Goal: Communication & Community: Answer question/provide support

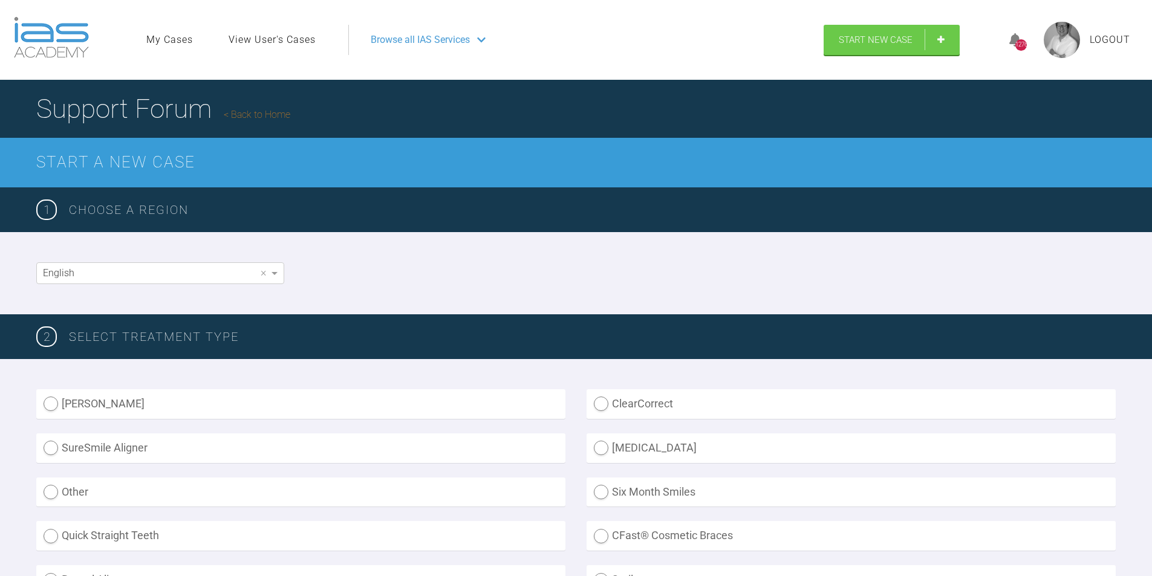
scroll to position [1071, 0]
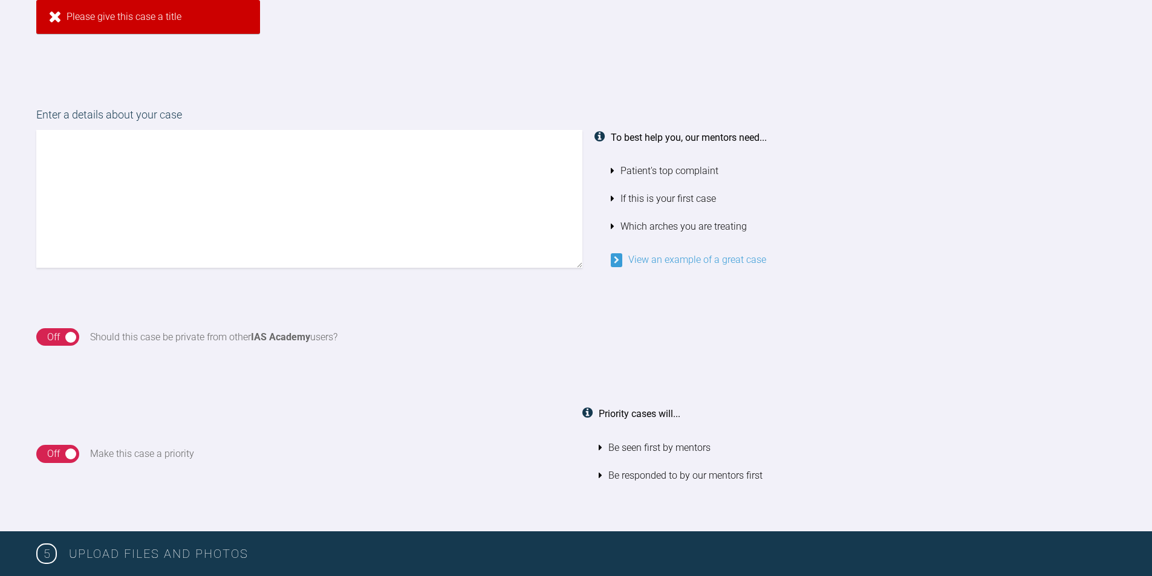
click at [440, 333] on div "On Off Should this case be private from other IAS Academy users?" at bounding box center [576, 337] width 1080 height 18
click at [423, 463] on div "On Off Make this case a priority" at bounding box center [303, 453] width 534 height 95
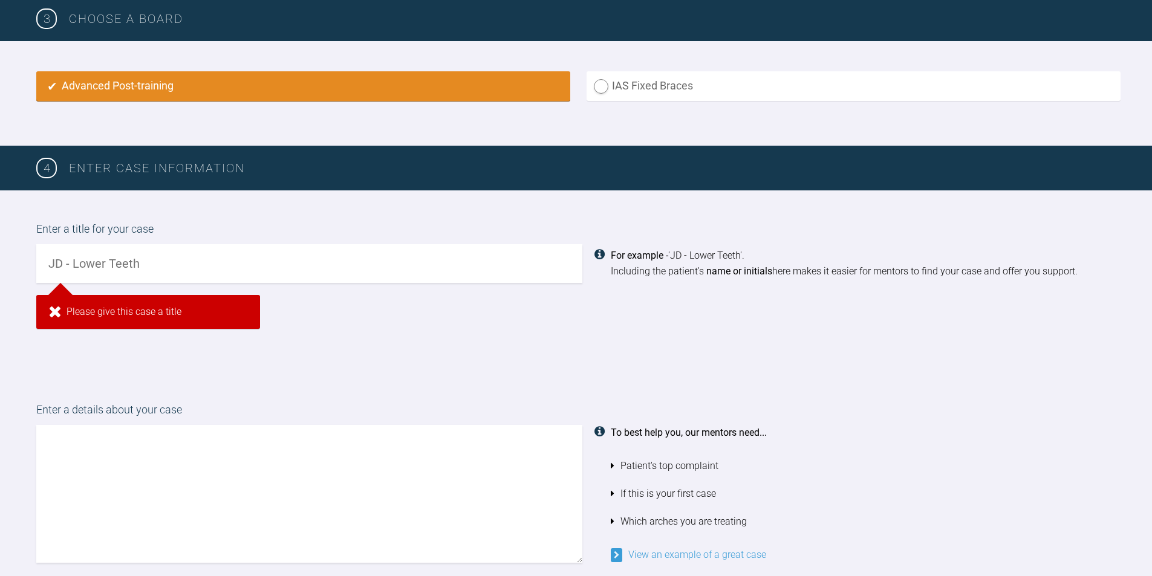
scroll to position [780, 0]
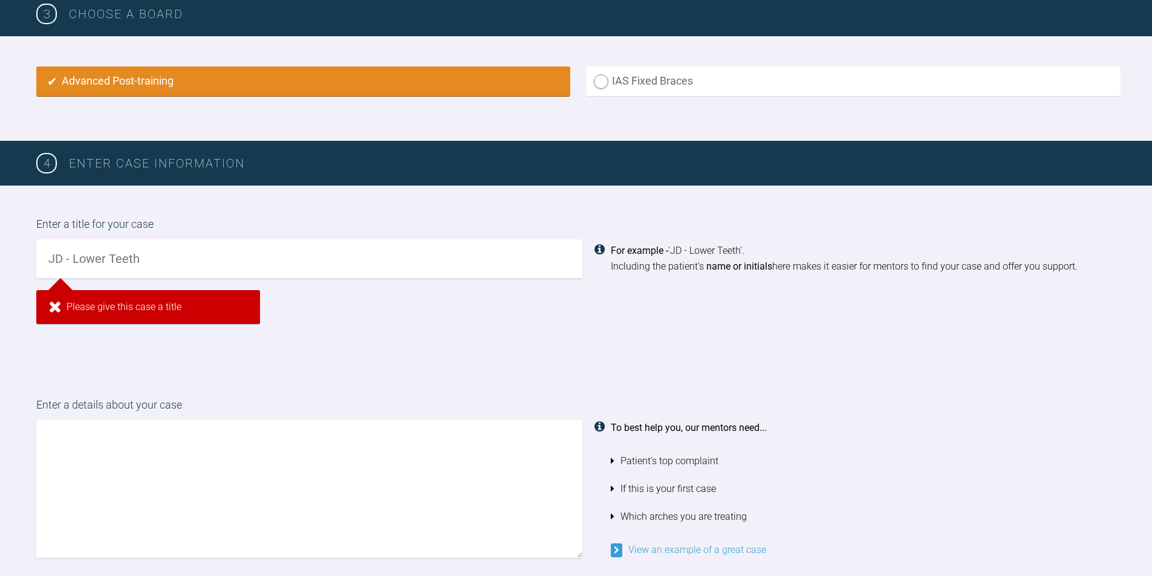
click at [163, 261] on input "text" at bounding box center [309, 259] width 546 height 39
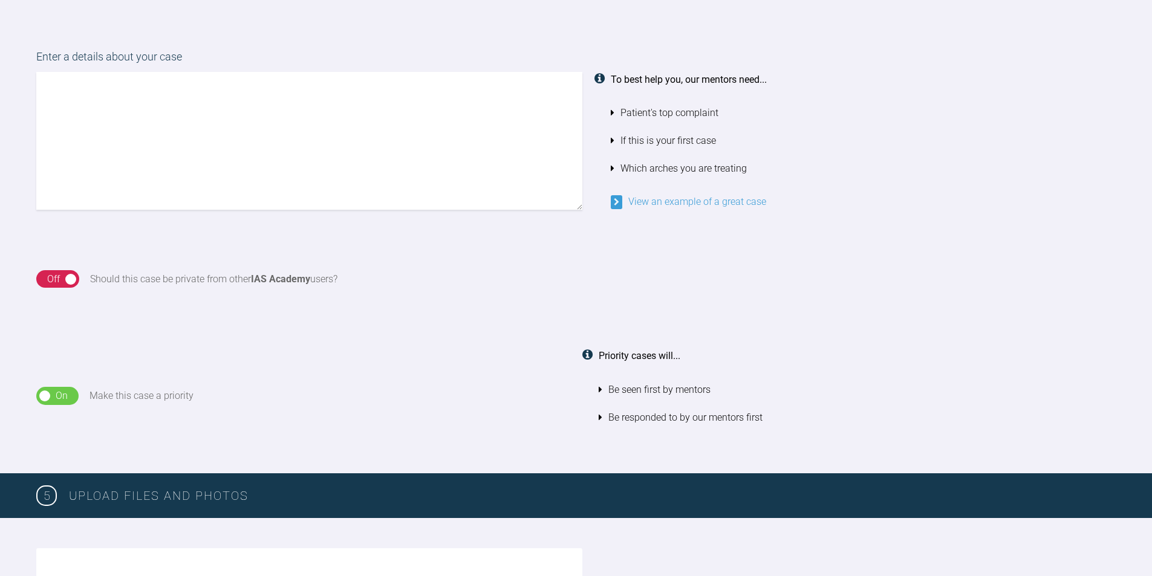
scroll to position [1032, 0]
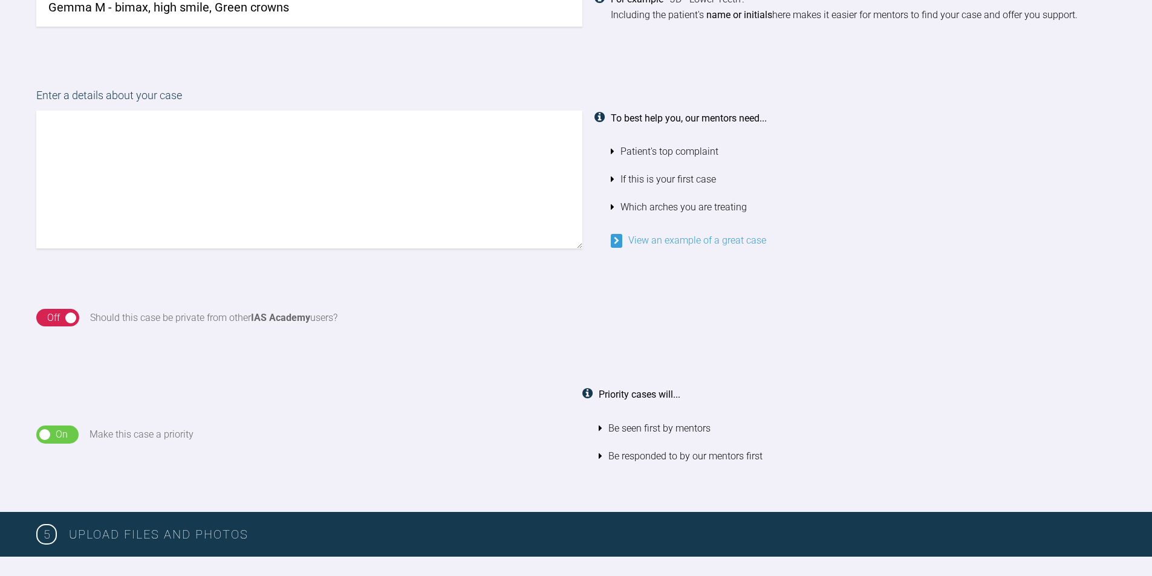
type input "Gemma M - bimax, high smile, Green crowns"
click at [326, 161] on textarea at bounding box center [309, 180] width 546 height 138
click at [63, 125] on textarea at bounding box center [309, 180] width 546 height 138
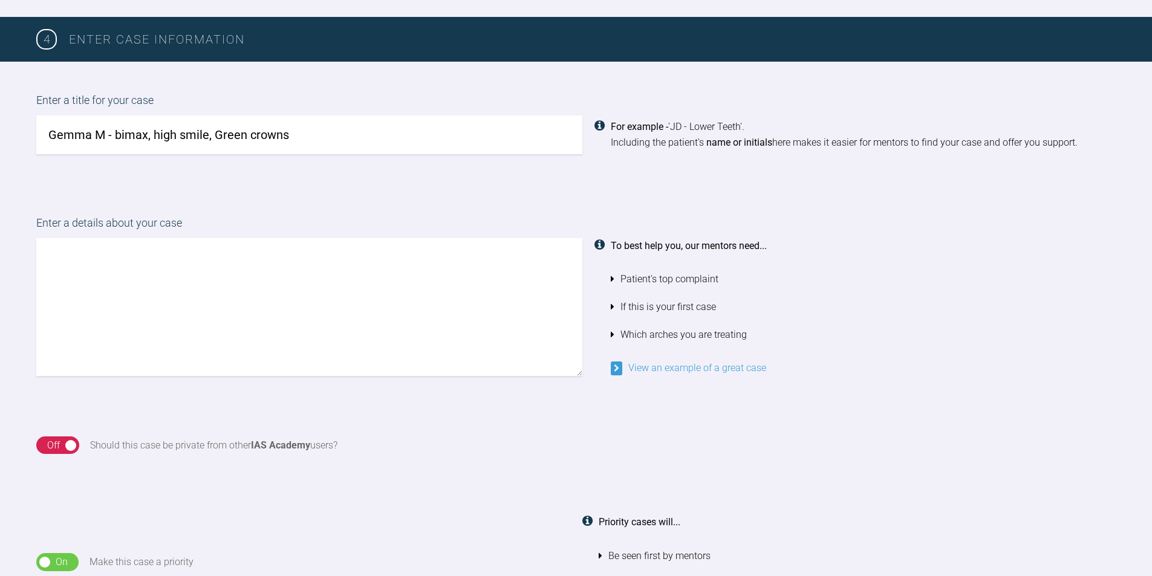
scroll to position [901, 0]
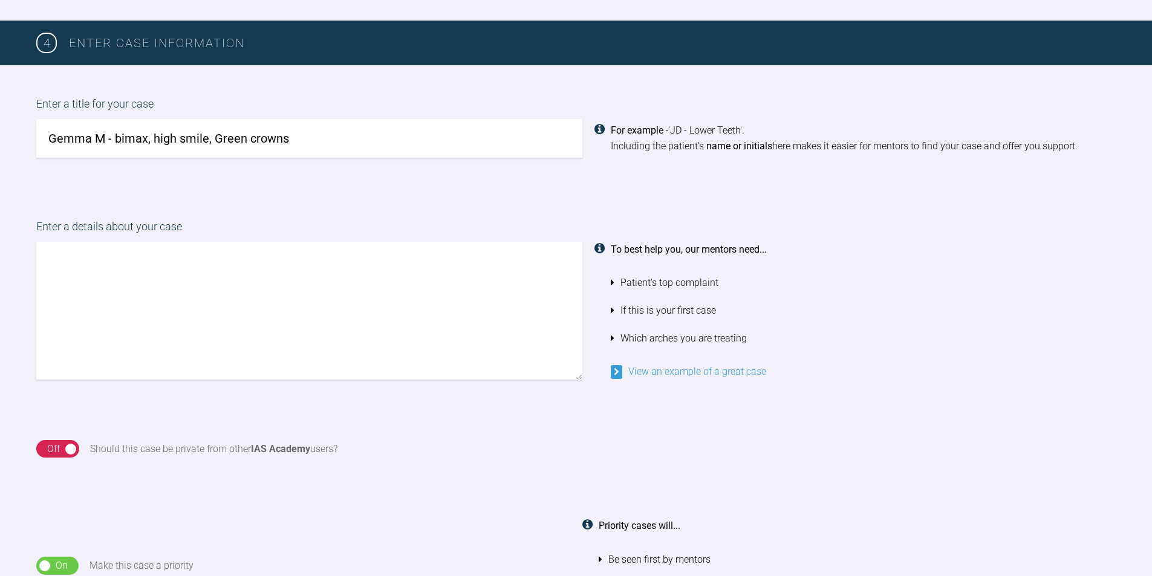
click at [81, 260] on textarea at bounding box center [309, 311] width 546 height 138
click at [149, 264] on textarea at bounding box center [309, 311] width 546 height 138
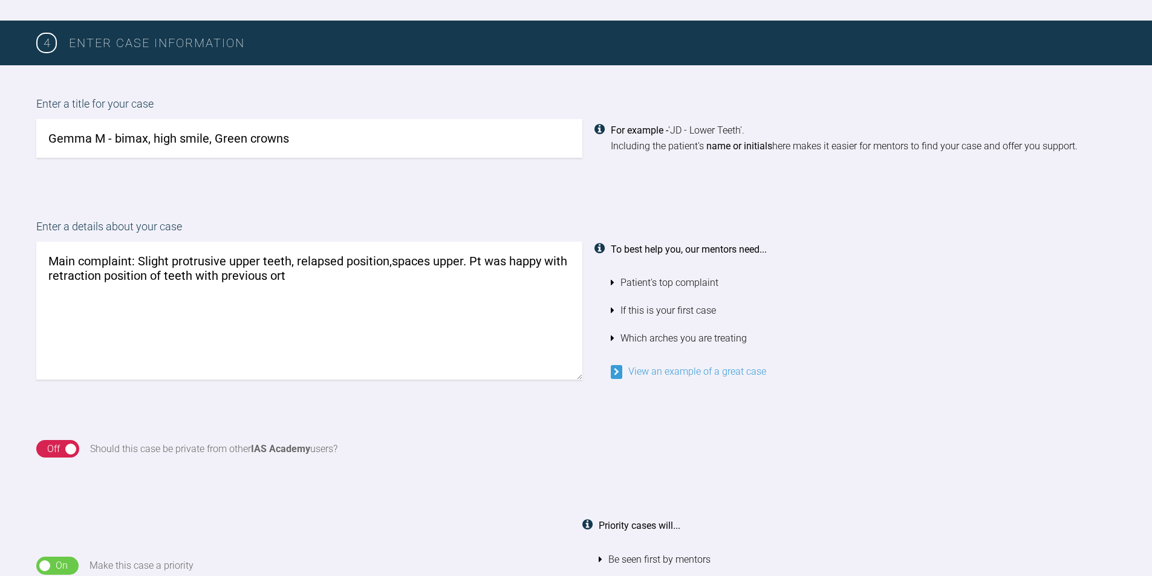
click at [725, 417] on div "On Off Should this case be private from other IAS Academy users?" at bounding box center [576, 449] width 1152 height 79
click at [868, 371] on div "View an example of a great case" at bounding box center [864, 372] width 506 height 16
click at [311, 278] on textarea "Main complaint: Slight protrusive upper teeth, relapsed position,spaces upper. …" at bounding box center [309, 311] width 546 height 138
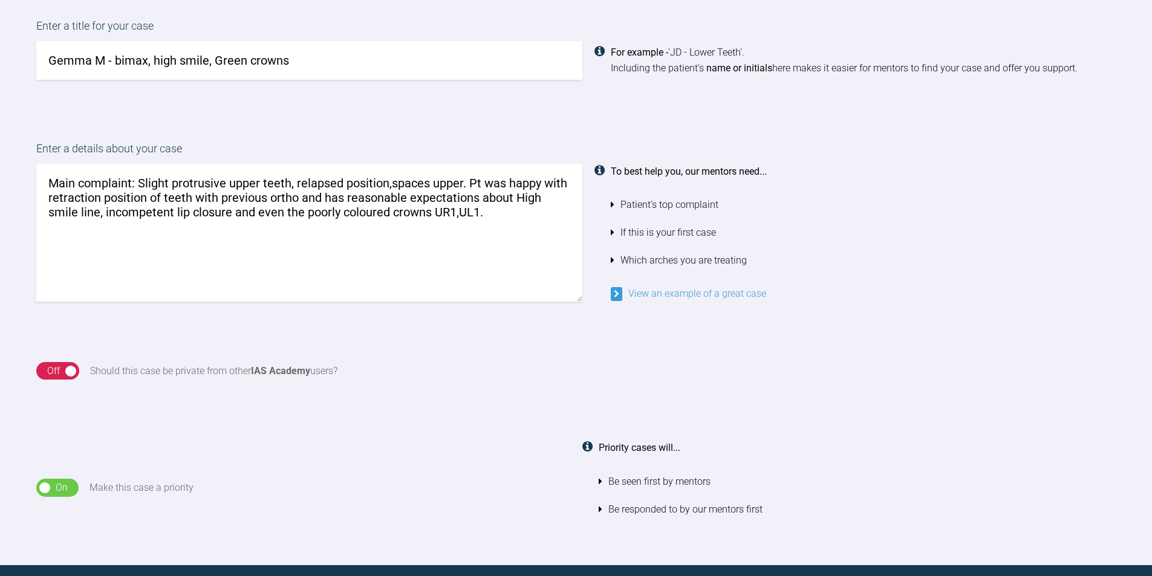
scroll to position [977, 0]
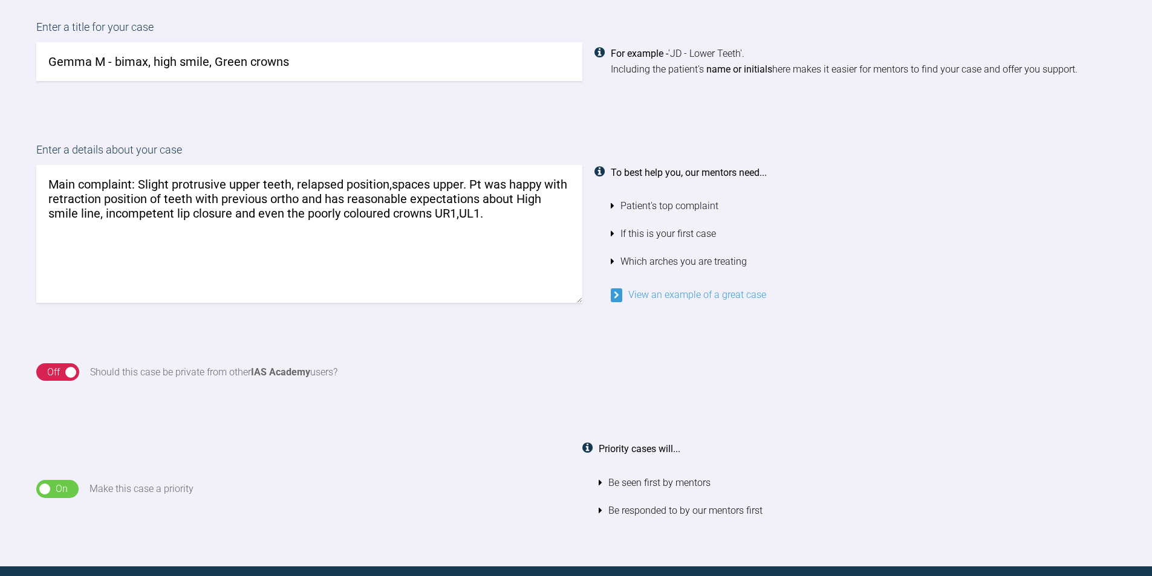
click at [341, 186] on textarea "Main complaint: Slight protrusive upper teeth, relapsed position,spaces upper. …" at bounding box center [309, 234] width 546 height 138
click at [389, 185] on textarea "Main complaint: Slight protrusive upper teeth, relapsed position,spaces upper. …" at bounding box center [309, 234] width 546 height 138
click at [471, 183] on textarea "Main complaint: Slight protrusive upper teeth, relapsed position, spaces upper.…" at bounding box center [309, 234] width 546 height 138
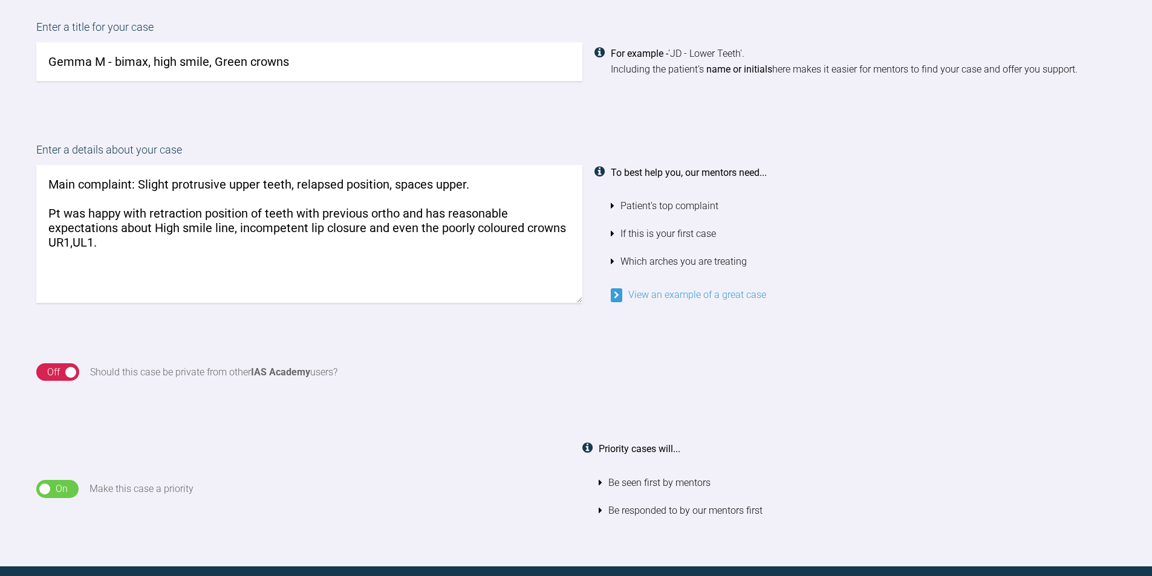
click at [386, 184] on textarea "Main complaint: Slight protrusive upper teeth, relapsed position, spaces upper.…" at bounding box center [309, 234] width 546 height 138
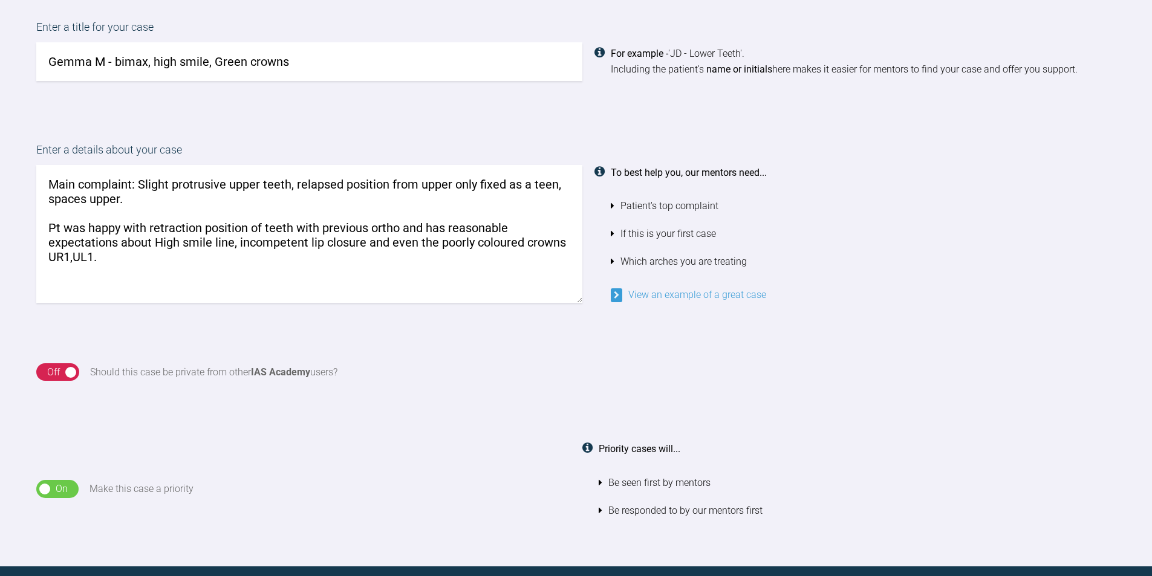
click at [148, 201] on textarea "Main complaint: Slight protrusive upper teeth, relapsed position from upper onl…" at bounding box center [309, 234] width 546 height 138
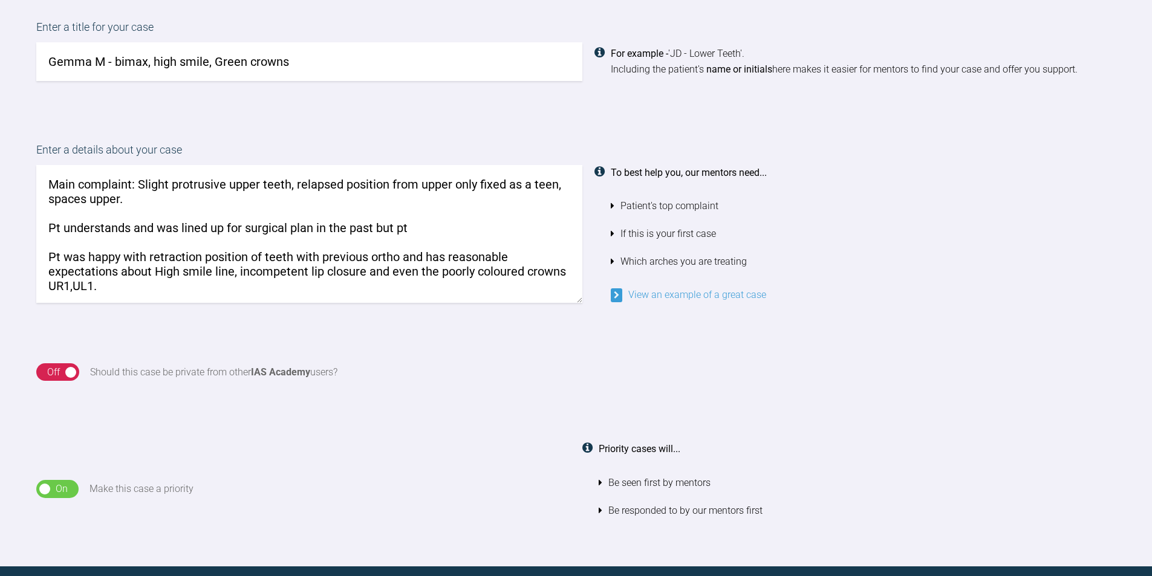
click at [311, 227] on textarea "Main complaint: Slight protrusive upper teeth, relapsed position from upper onl…" at bounding box center [309, 234] width 546 height 138
click at [456, 230] on textarea "Main complaint: Slight protrusive upper teeth, relapsed position from upper onl…" at bounding box center [309, 234] width 546 height 138
click at [467, 221] on textarea "Main complaint: Slight protrusive upper teeth, relapsed position from upper onl…" at bounding box center [309, 234] width 546 height 138
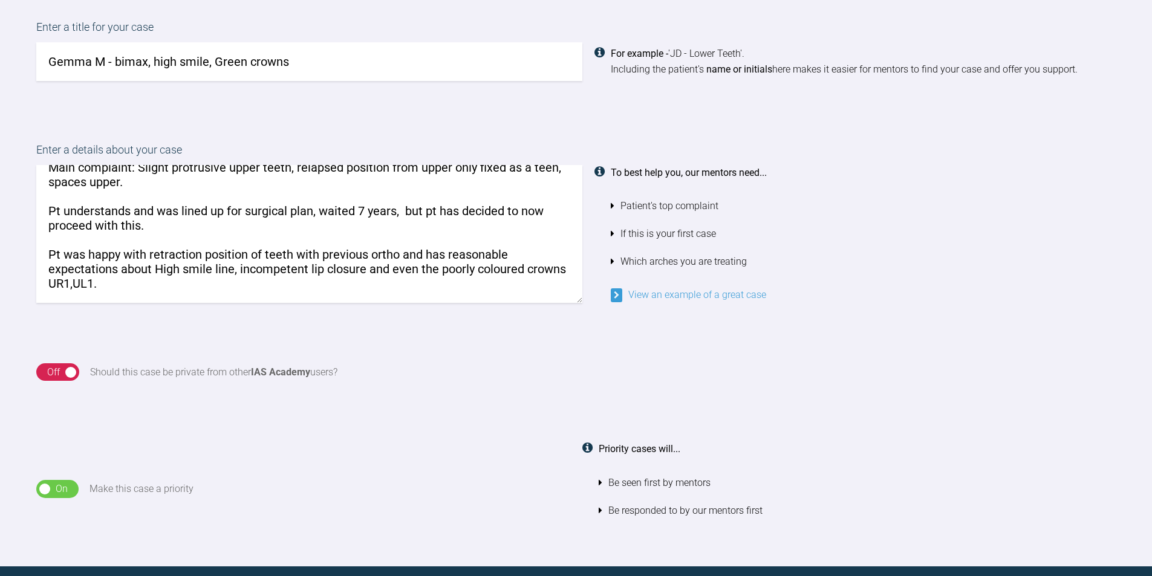
scroll to position [46, 0]
click at [201, 226] on textarea "Main complaint: Slight protrusive upper teeth, relapsed position from upper onl…" at bounding box center [309, 234] width 546 height 138
click at [163, 238] on textarea "Main complaint: Slight protrusive upper teeth, relapsed position from upper onl…" at bounding box center [309, 234] width 546 height 138
click at [155, 258] on textarea "Main complaint: Slight protrusive upper teeth, relapsed position from upper onl…" at bounding box center [309, 234] width 546 height 138
click at [240, 256] on textarea "Main complaint: Slight protrusive upper teeth, relapsed position from upper onl…" at bounding box center [309, 234] width 546 height 138
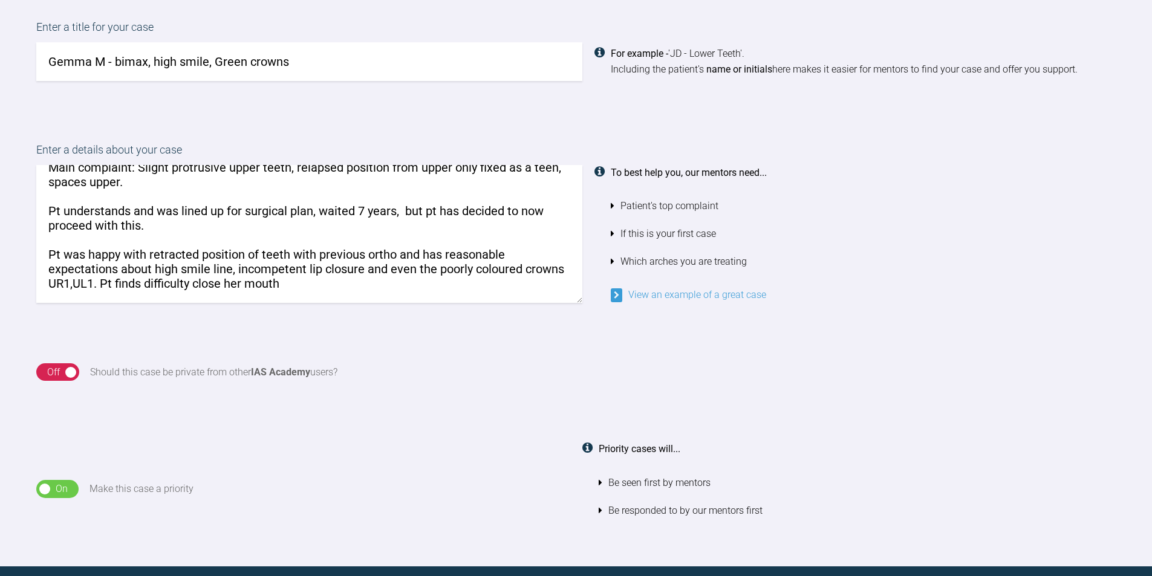
click at [263, 259] on textarea "Main complaint: Slight protrusive upper teeth, relapsed position from upper onl…" at bounding box center [309, 234] width 546 height 138
click at [353, 255] on textarea "Main complaint: Slight protrusive upper teeth, relapsed position from upper onl…" at bounding box center [309, 234] width 546 height 138
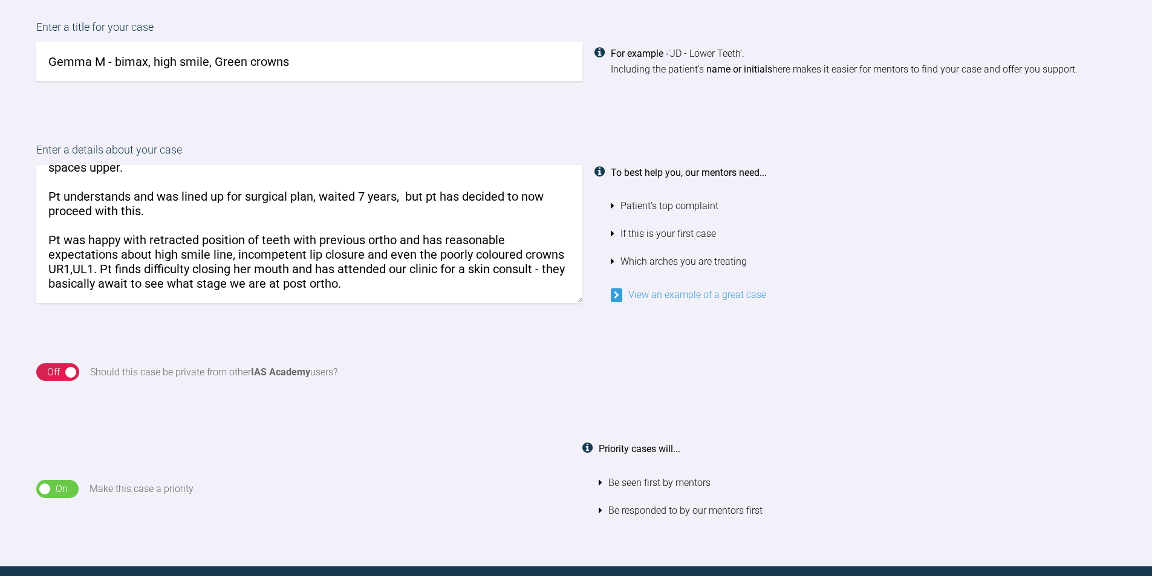
scroll to position [48, 0]
click at [60, 293] on textarea "Main complaint: Slight protrusive upper teeth, relapsed position from upper onl…" at bounding box center [309, 234] width 546 height 138
paste textarea "Diagnosis: Skeletal class 2, bimaxillary protrusion, vertical normal, increased…"
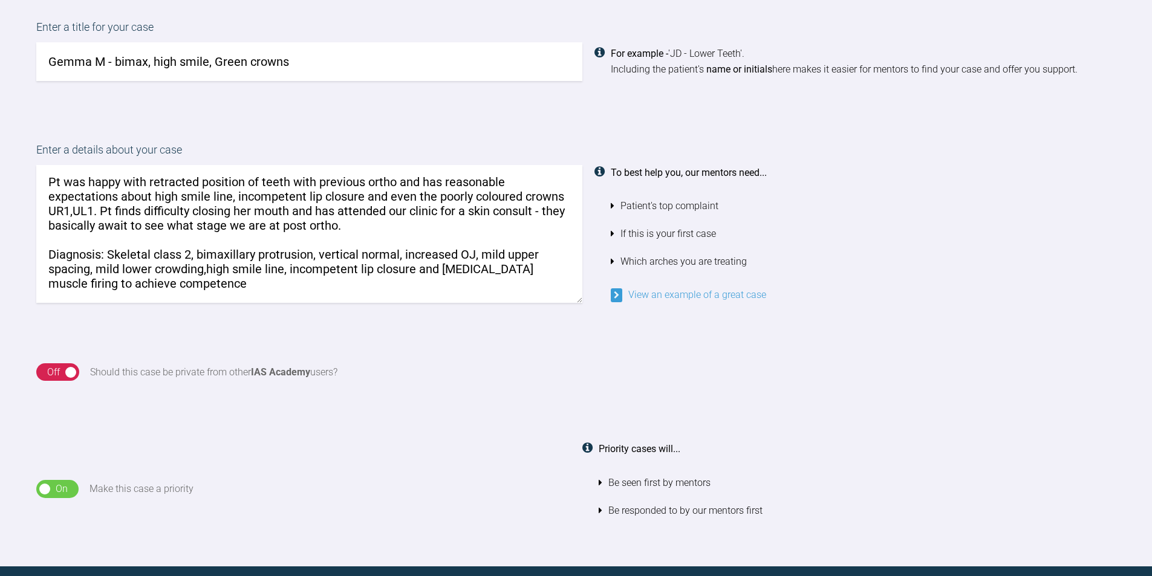
scroll to position [119, 0]
click at [206, 243] on textarea "Main complaint: Slight protrusive upper teeth, relapsed position from upper onl…" at bounding box center [309, 234] width 546 height 138
click at [208, 254] on textarea "Main complaint: Slight protrusive upper teeth, relapsed position from upper onl…" at bounding box center [309, 234] width 546 height 138
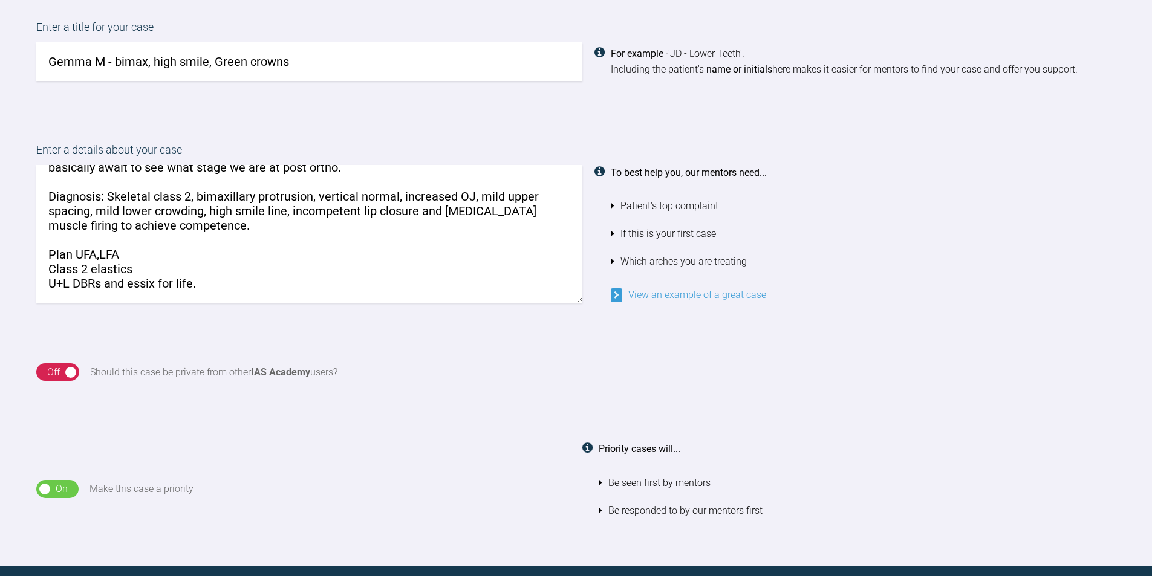
scroll to position [165, 0]
click at [70, 237] on textarea "Main complaint: Slight protrusive upper teeth, relapsed position from upper onl…" at bounding box center [309, 234] width 546 height 138
click at [233, 270] on textarea "Main complaint: Slight protrusive upper teeth, relapsed position from upper onl…" at bounding box center [309, 234] width 546 height 138
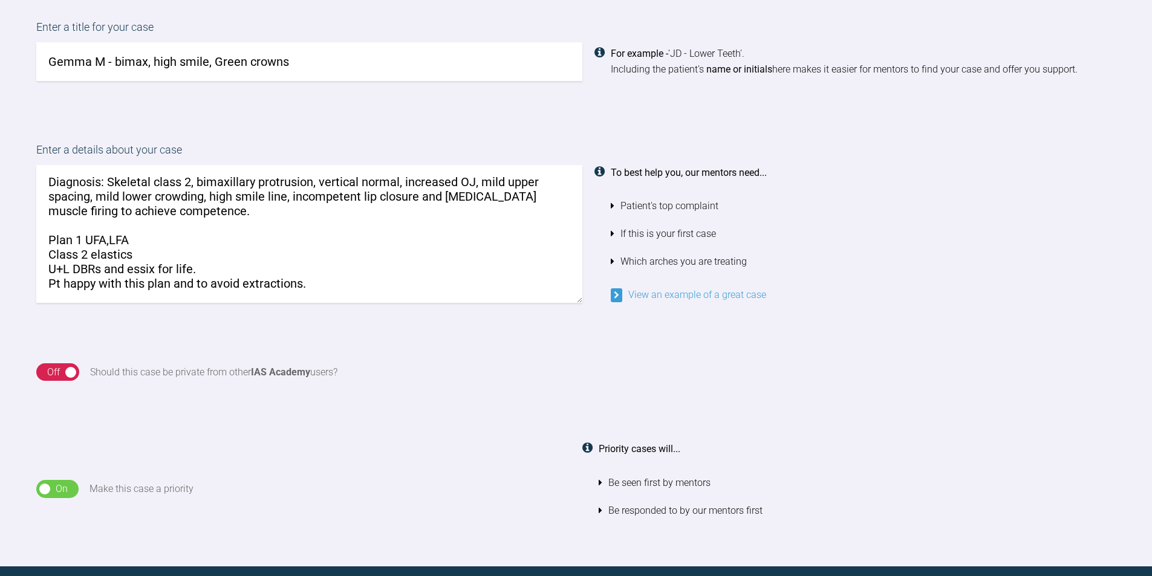
scroll to position [179, 0]
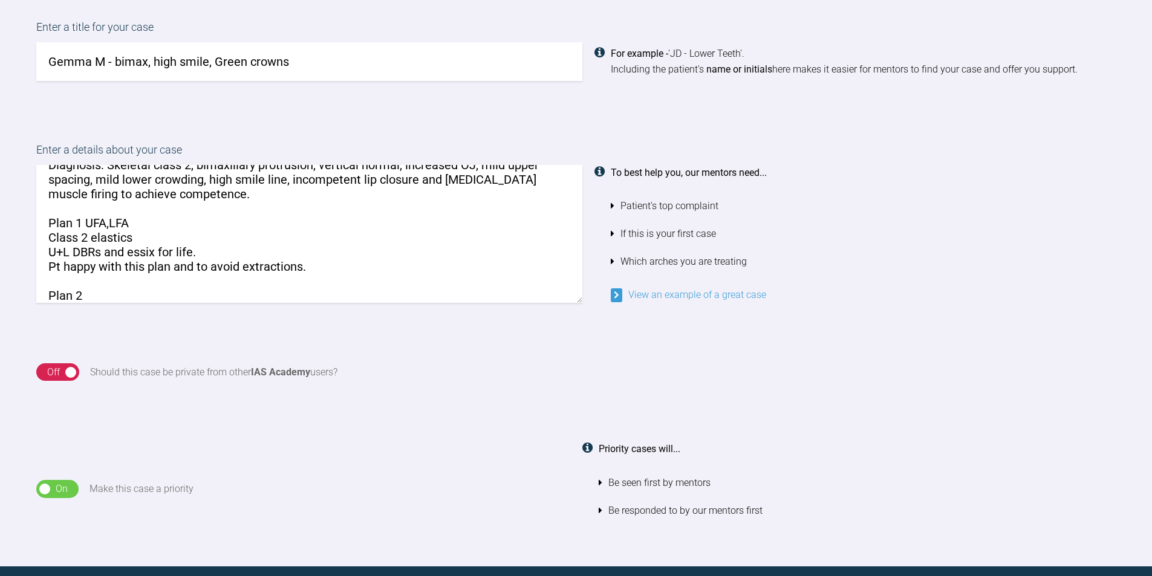
click at [94, 295] on textarea "Main complaint: Slight protrusive upper teeth, relapsed position from upper onl…" at bounding box center [309, 234] width 546 height 138
click at [86, 220] on textarea "Main complaint: Slight protrusive upper teeth, relapsed position from upper onl…" at bounding box center [309, 234] width 546 height 138
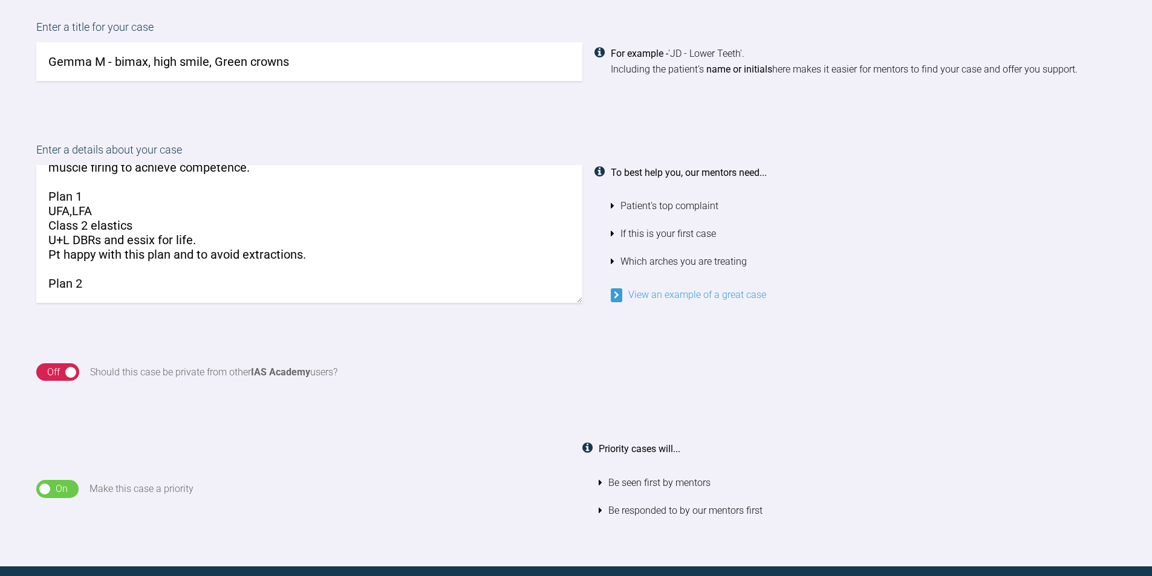
scroll to position [263, 0]
click at [96, 223] on textarea "Main complaint: Slight protrusive upper teeth, relapsed position from upper onl…" at bounding box center [309, 234] width 546 height 138
click at [466, 226] on textarea "Main complaint: Slight protrusive upper teeth, relapsed position from upper onl…" at bounding box center [309, 234] width 546 height 138
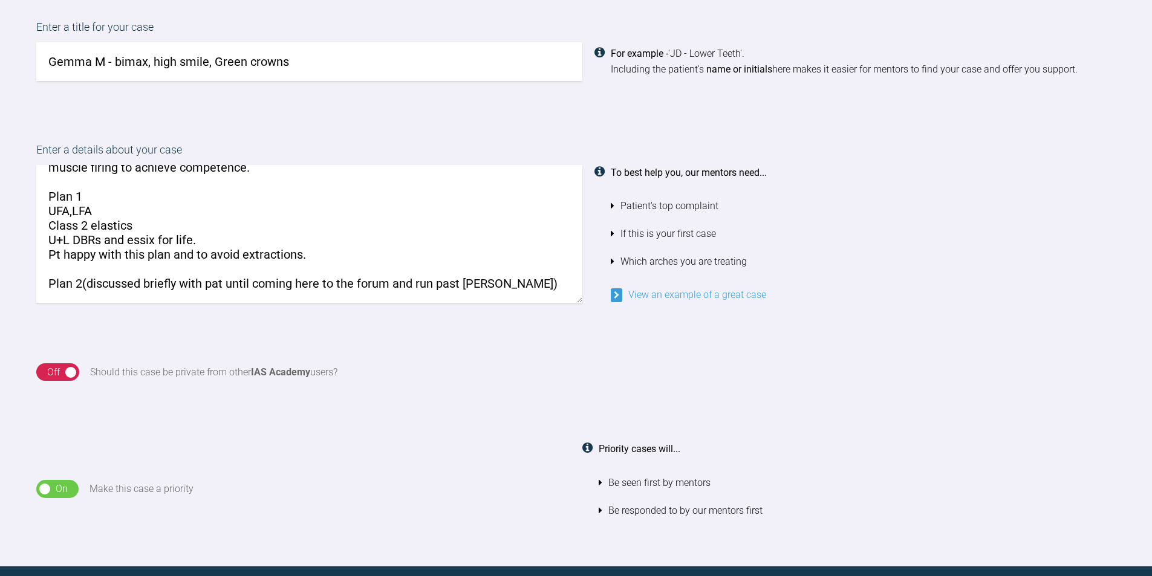
click at [487, 226] on textarea "Main complaint: Slight protrusive upper teeth, relapsed position from upper onl…" at bounding box center [309, 234] width 546 height 138
click at [495, 226] on textarea "Main complaint: Slight protrusive upper teeth, relapsed position from upper onl…" at bounding box center [309, 234] width 546 height 138
click at [216, 226] on textarea "Main complaint: Slight protrusive upper teeth, relapsed position from upper onl…" at bounding box center [309, 234] width 546 height 138
click at [487, 232] on textarea "Main complaint: Slight protrusive upper teeth, relapsed position from upper onl…" at bounding box center [309, 234] width 546 height 138
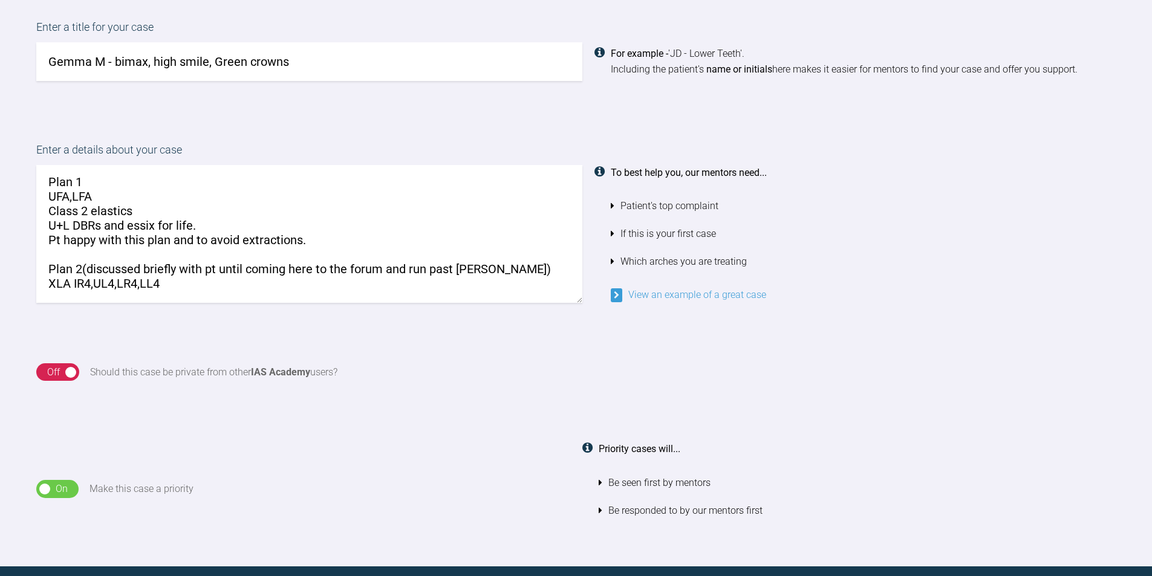
click at [76, 241] on textarea "Main complaint: Slight protrusive upper teeth, relapsed position from upper onl…" at bounding box center [309, 234] width 546 height 138
click at [178, 243] on textarea "Main complaint: Slight protrusive upper teeth, relapsed position from upper onl…" at bounding box center [309, 234] width 546 height 138
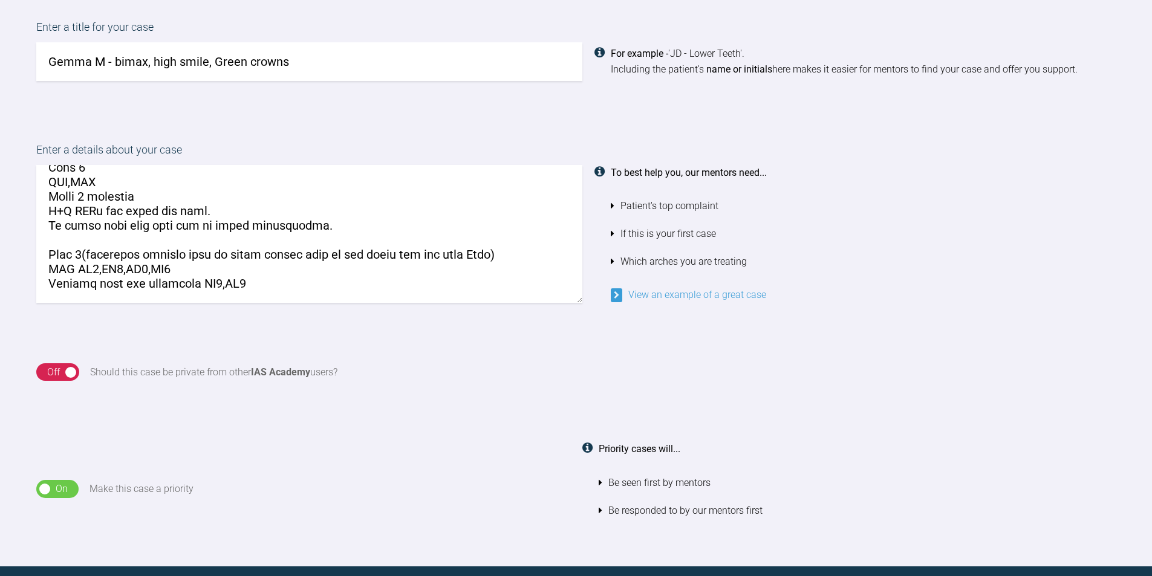
click at [218, 255] on textarea at bounding box center [309, 234] width 546 height 138
click at [214, 255] on textarea at bounding box center [309, 234] width 546 height 138
drag, startPoint x: 203, startPoint y: 181, endPoint x: 48, endPoint y: 185, distance: 154.3
click at [48, 185] on textarea at bounding box center [309, 234] width 546 height 138
click at [322, 258] on textarea at bounding box center [309, 234] width 546 height 138
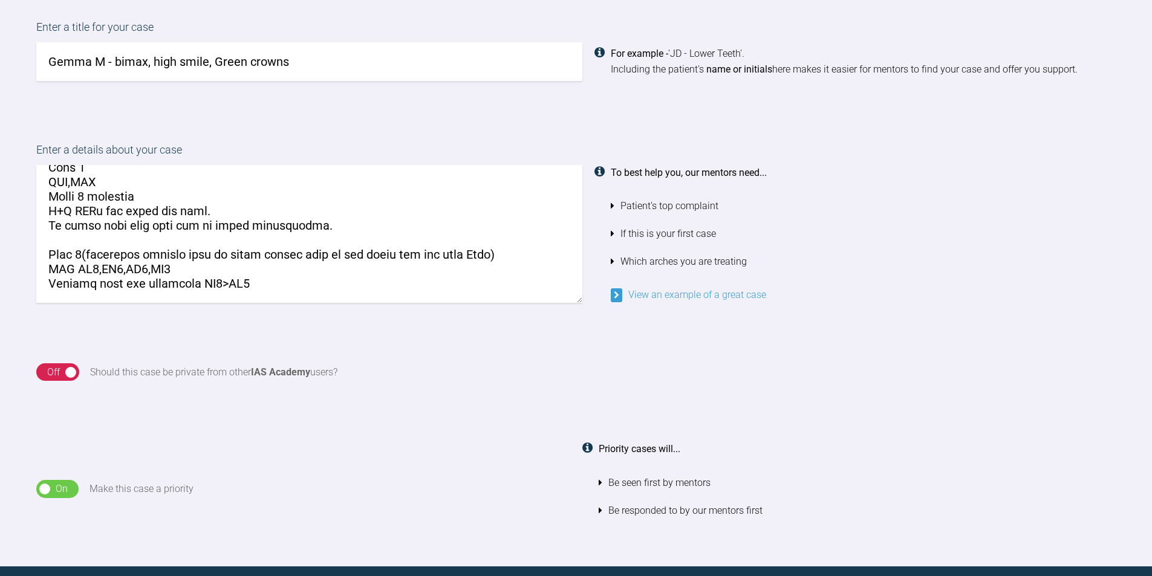
paste textarea "U+L DBRs and essix for life."
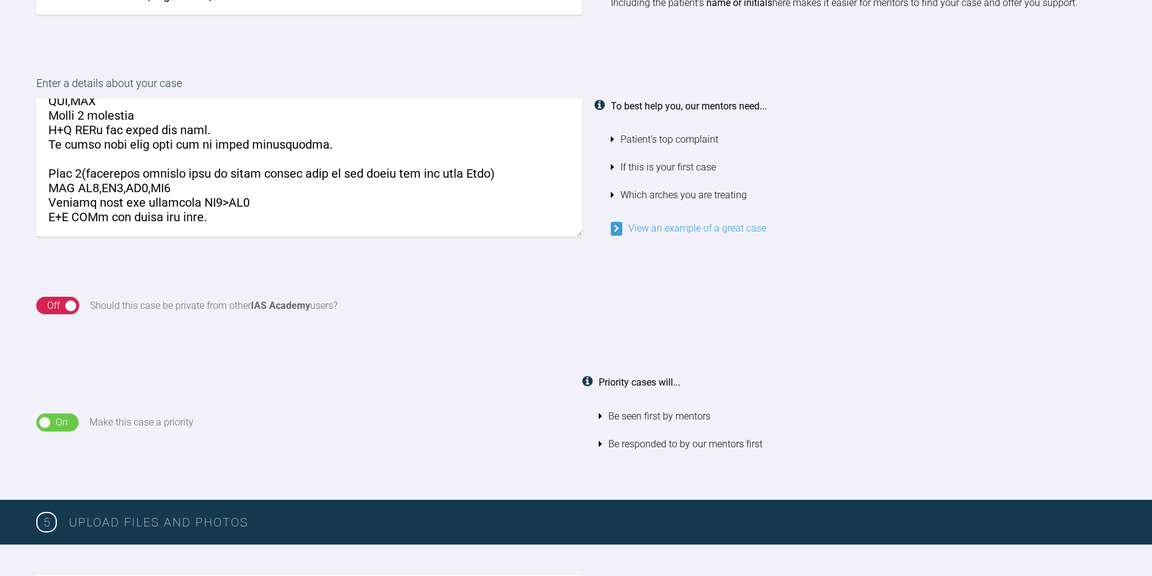
scroll to position [1046, 0]
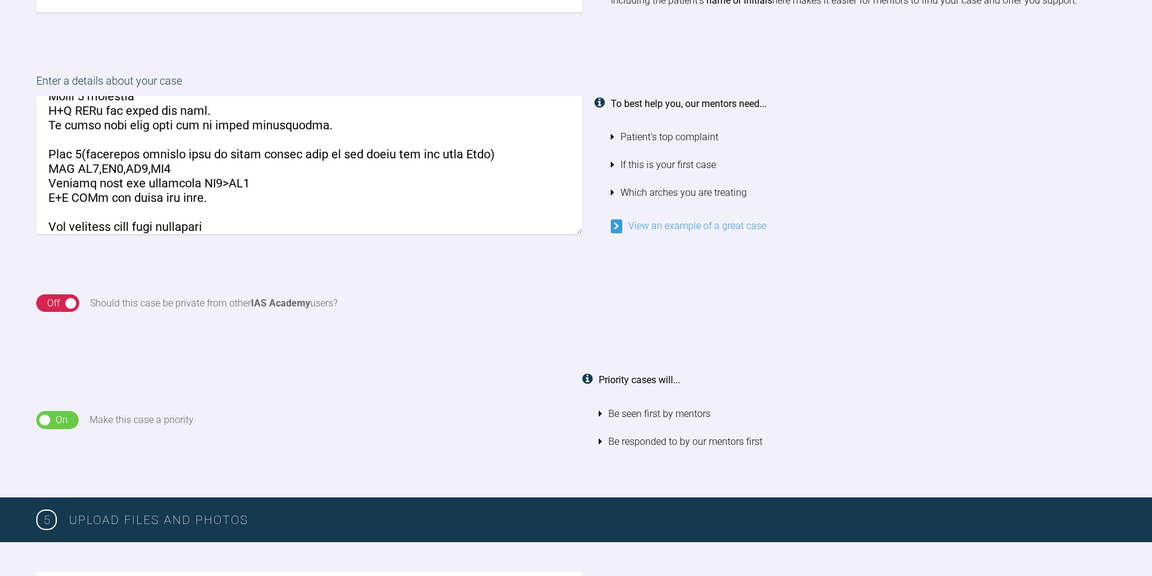
click at [106, 220] on textarea at bounding box center [309, 165] width 546 height 138
click at [114, 226] on textarea at bounding box center [309, 165] width 546 height 138
click at [267, 216] on textarea at bounding box center [309, 165] width 546 height 138
click at [248, 229] on textarea at bounding box center [309, 165] width 546 height 138
click at [243, 231] on textarea at bounding box center [309, 165] width 546 height 138
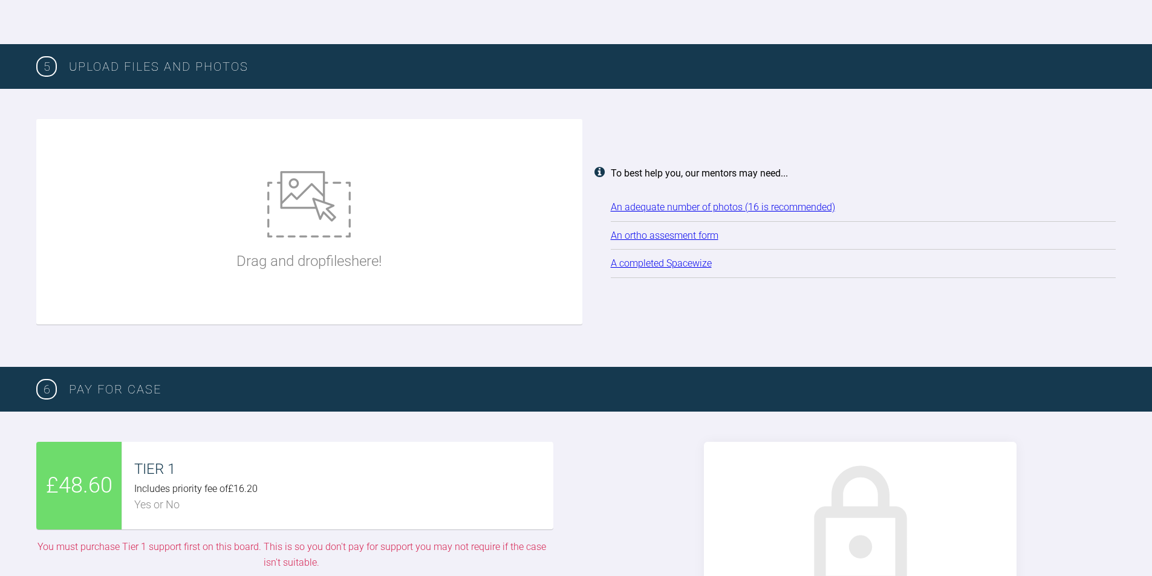
scroll to position [1504, 0]
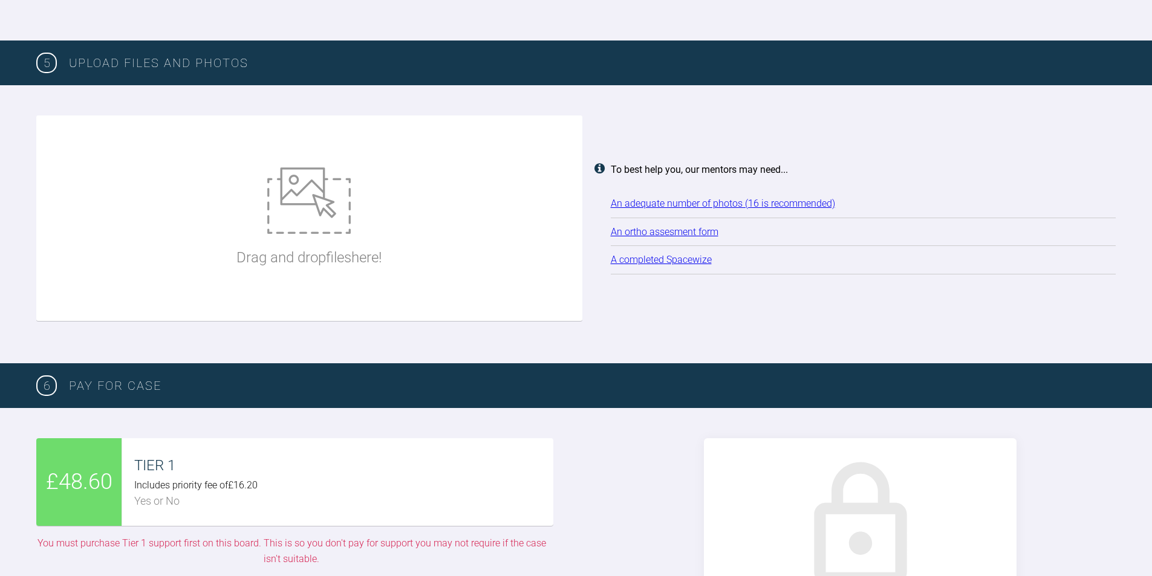
type textarea "Main complaint: Slight protrusive upper teeth, relapsed position from upper onl…"
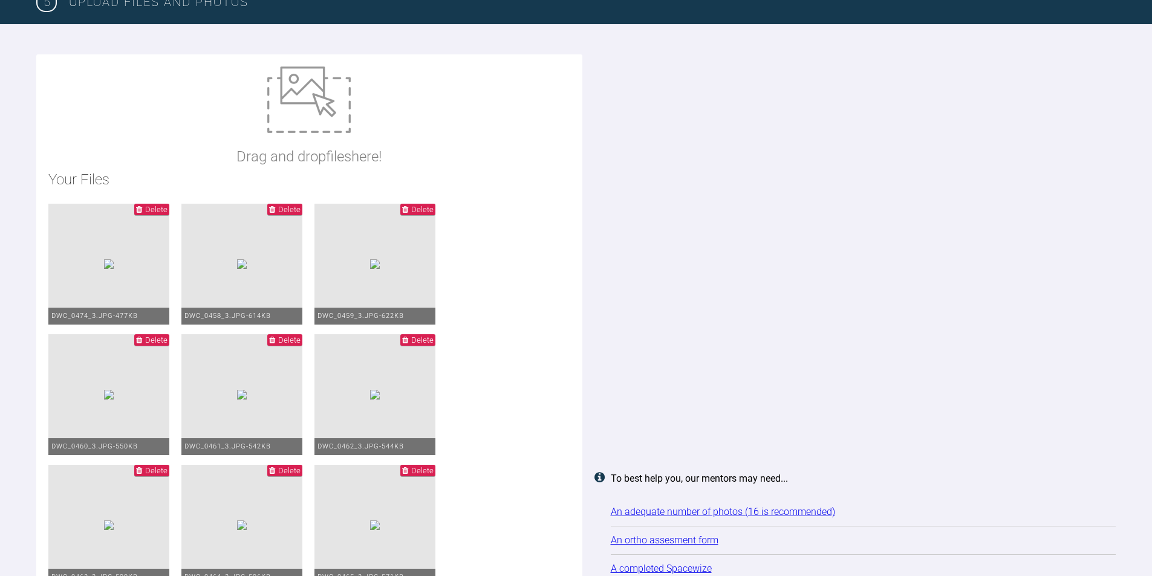
scroll to position [1565, 0]
click at [168, 206] on span "Delete" at bounding box center [156, 208] width 22 height 9
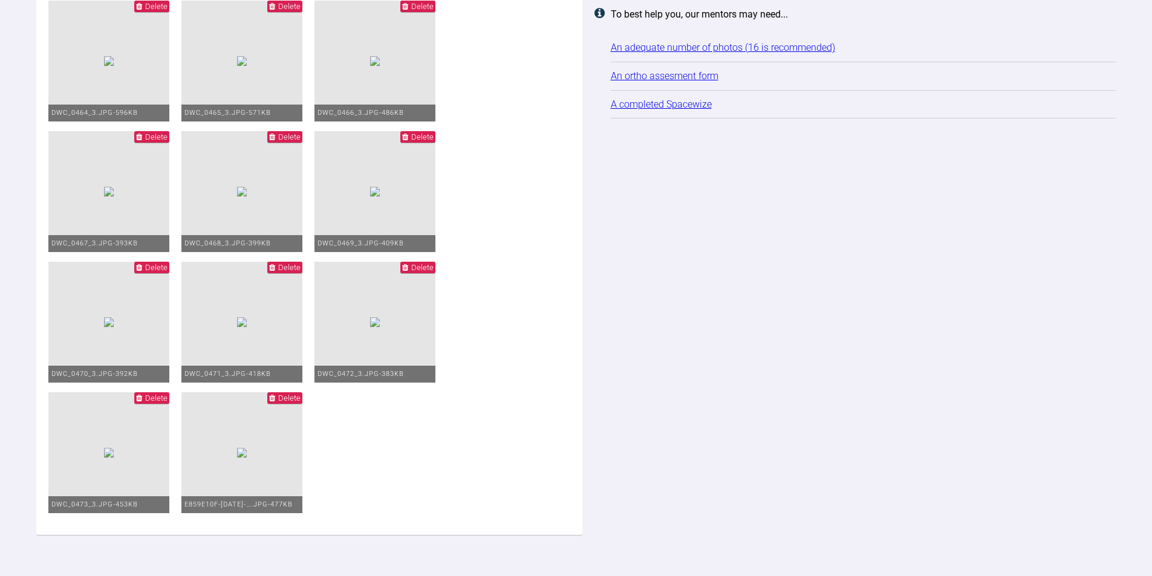
scroll to position [2029, 0]
drag, startPoint x: 521, startPoint y: 333, endPoint x: 524, endPoint y: 393, distance: 59.4
click at [524, 393] on ul "Delete DWC_0458_3.jpg - 614KB Delete DWC_0459_3.jpg - 622KB Delete DWC_0460_3.j…" at bounding box center [309, 132] width 522 height 784
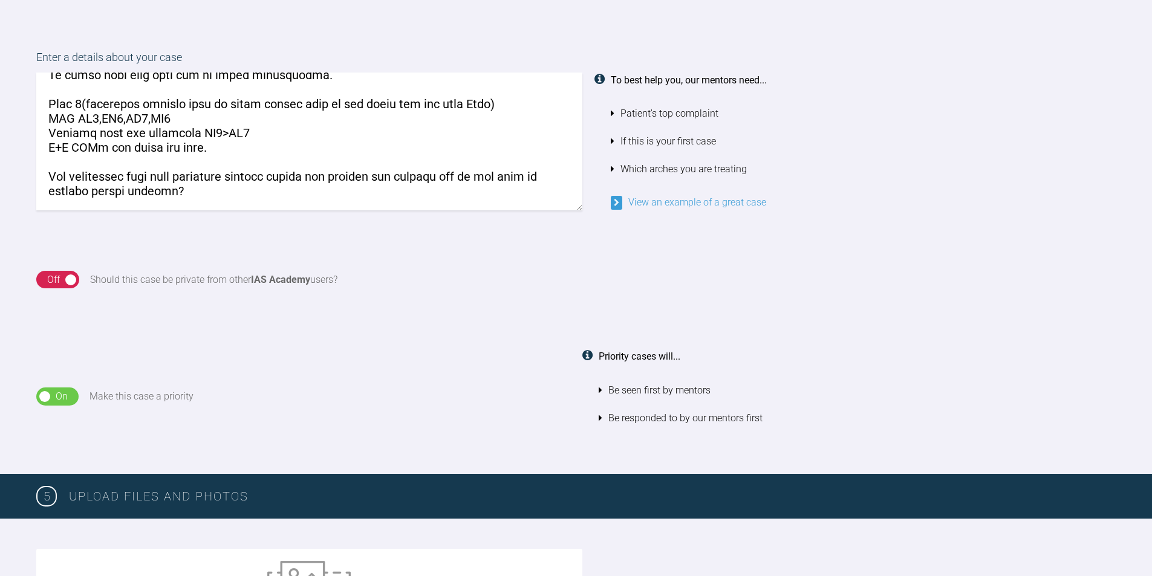
scroll to position [1069, 0]
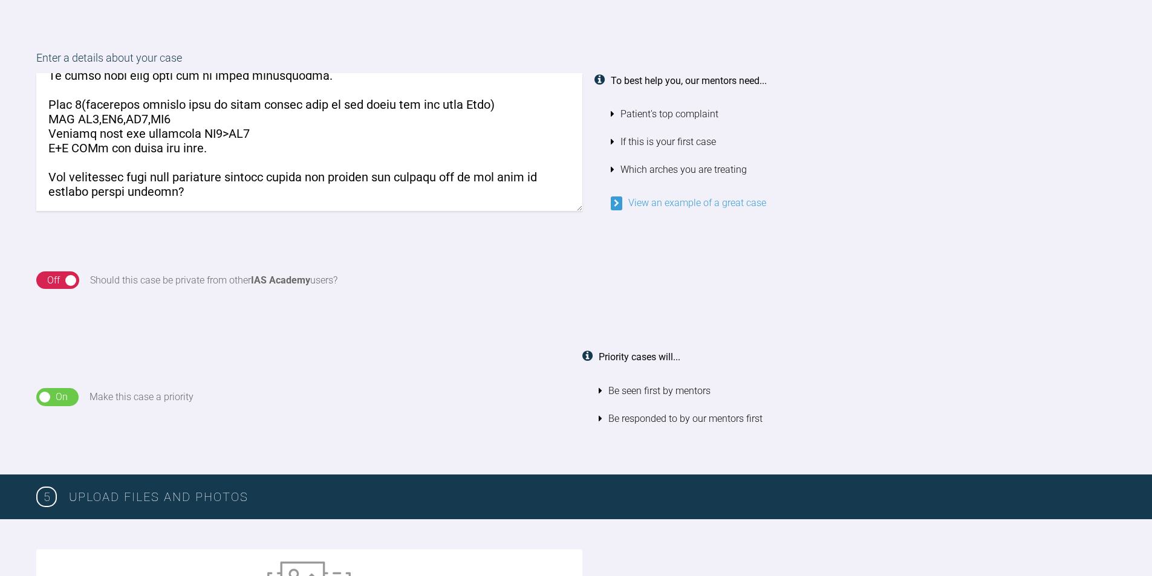
click at [147, 166] on textarea at bounding box center [309, 142] width 546 height 138
click at [237, 166] on textarea at bounding box center [309, 142] width 546 height 138
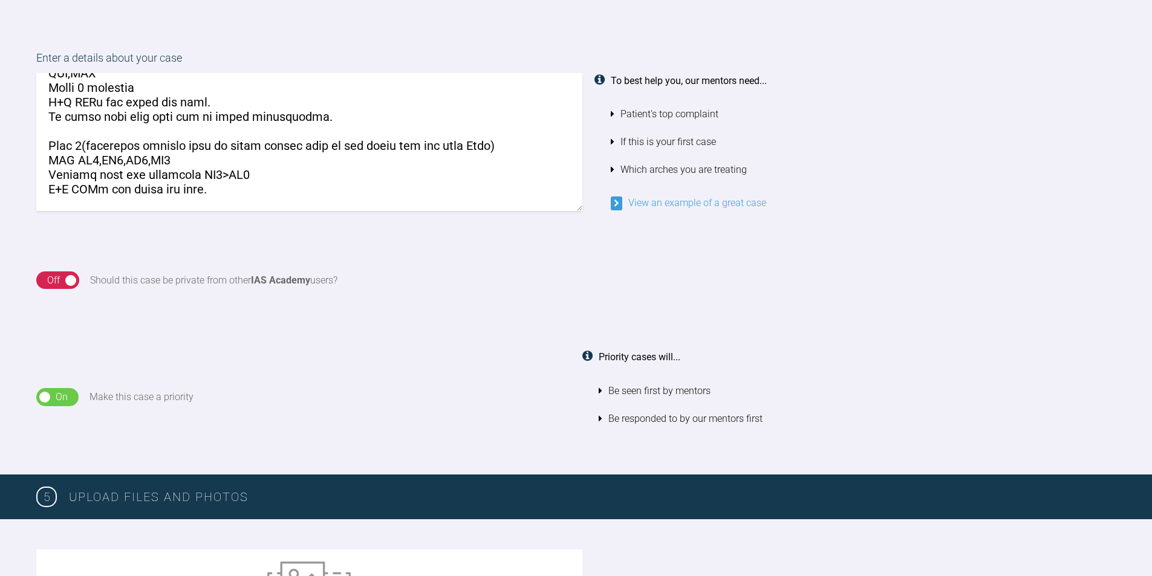
scroll to position [251, 0]
click at [284, 191] on textarea at bounding box center [309, 142] width 546 height 138
click at [80, 148] on textarea at bounding box center [309, 142] width 546 height 138
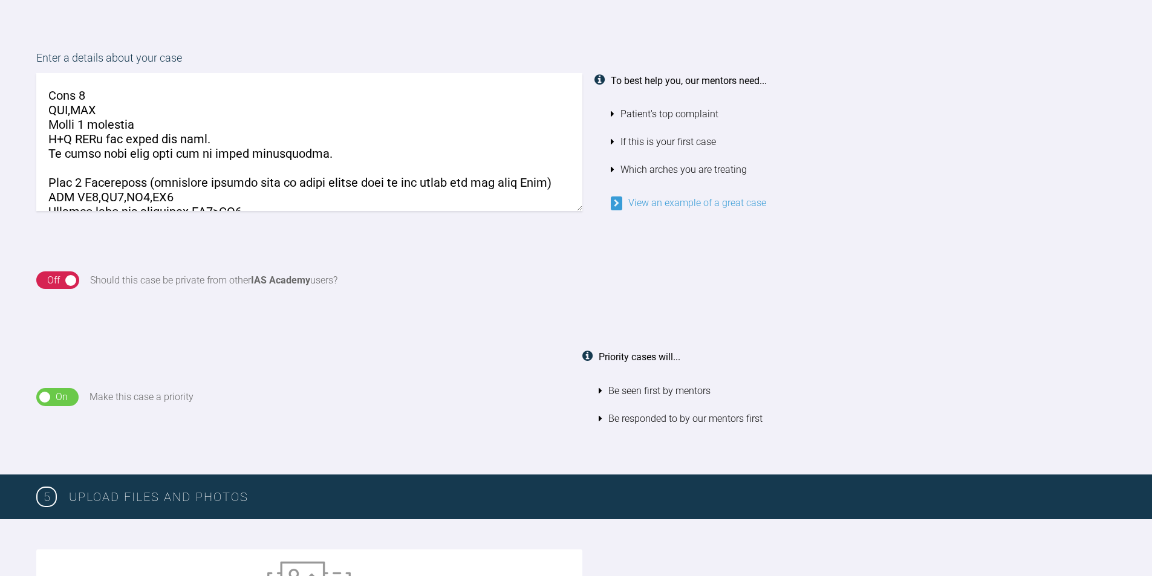
scroll to position [212, 0]
drag, startPoint x: 80, startPoint y: 148, endPoint x: 233, endPoint y: 77, distance: 168.0
click at [233, 77] on textarea at bounding box center [309, 142] width 546 height 138
click at [196, 85] on textarea at bounding box center [309, 142] width 546 height 138
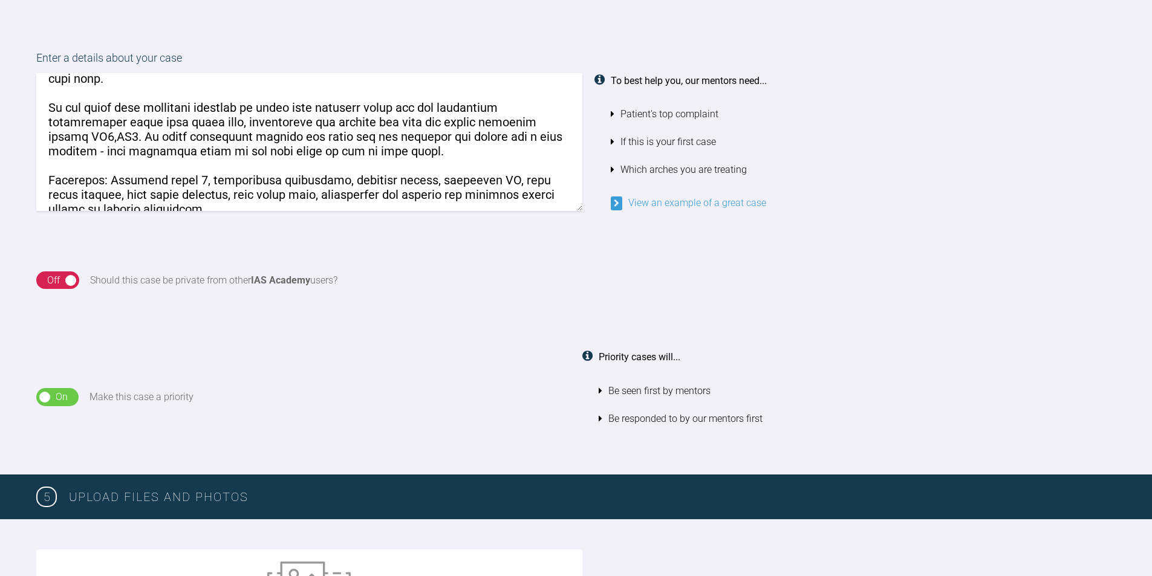
scroll to position [0, 0]
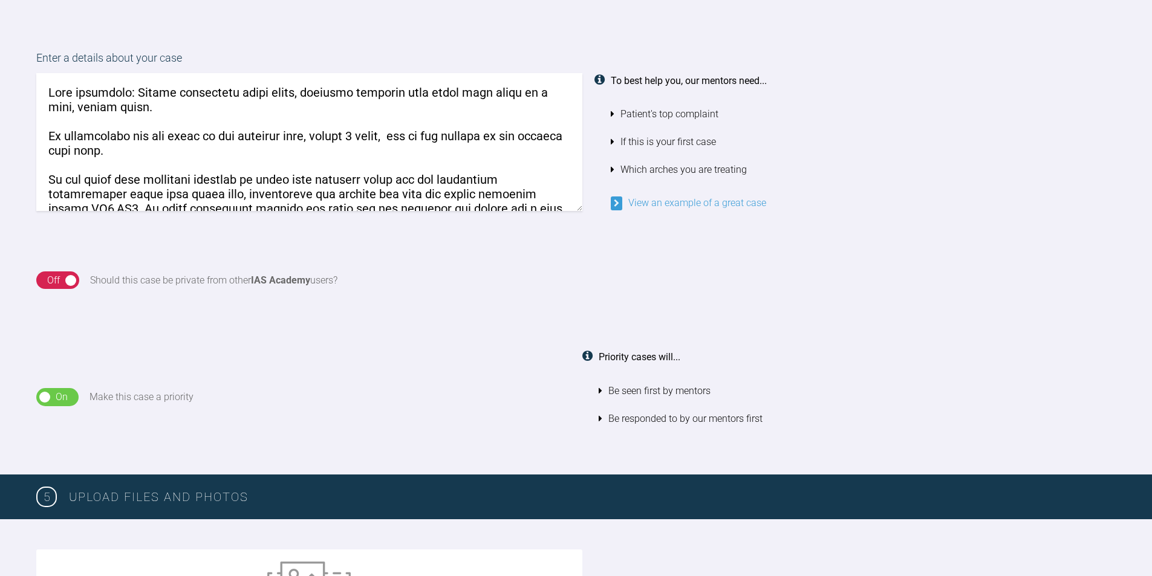
click at [166, 96] on textarea at bounding box center [309, 142] width 546 height 138
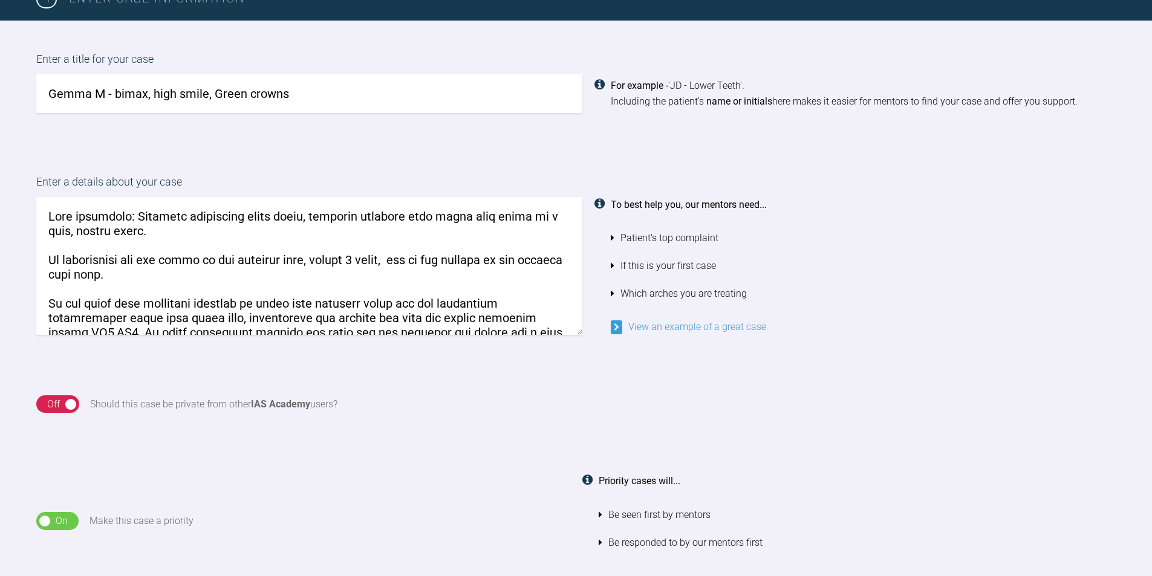
scroll to position [950, 0]
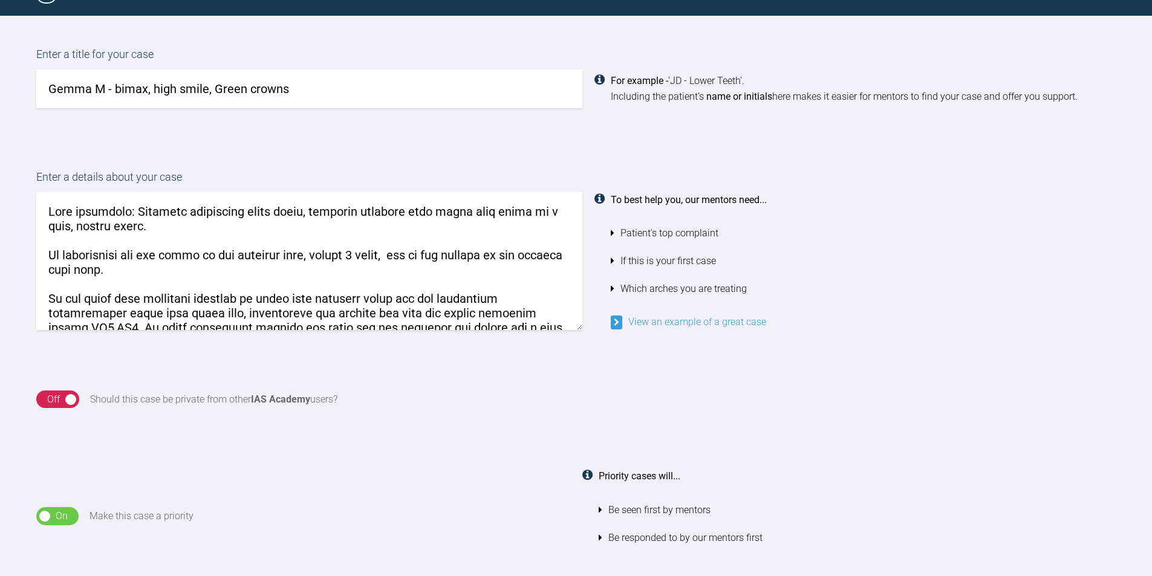
click at [284, 257] on textarea at bounding box center [309, 261] width 546 height 138
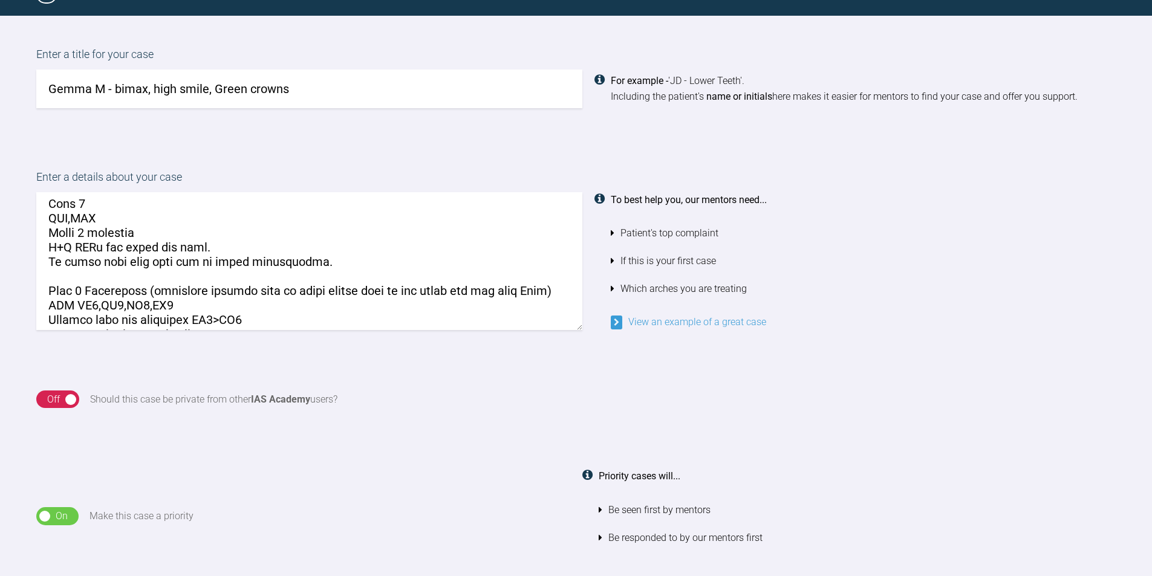
scroll to position [226, 0]
click at [142, 303] on textarea at bounding box center [309, 261] width 546 height 138
click at [275, 321] on textarea at bounding box center [309, 261] width 546 height 138
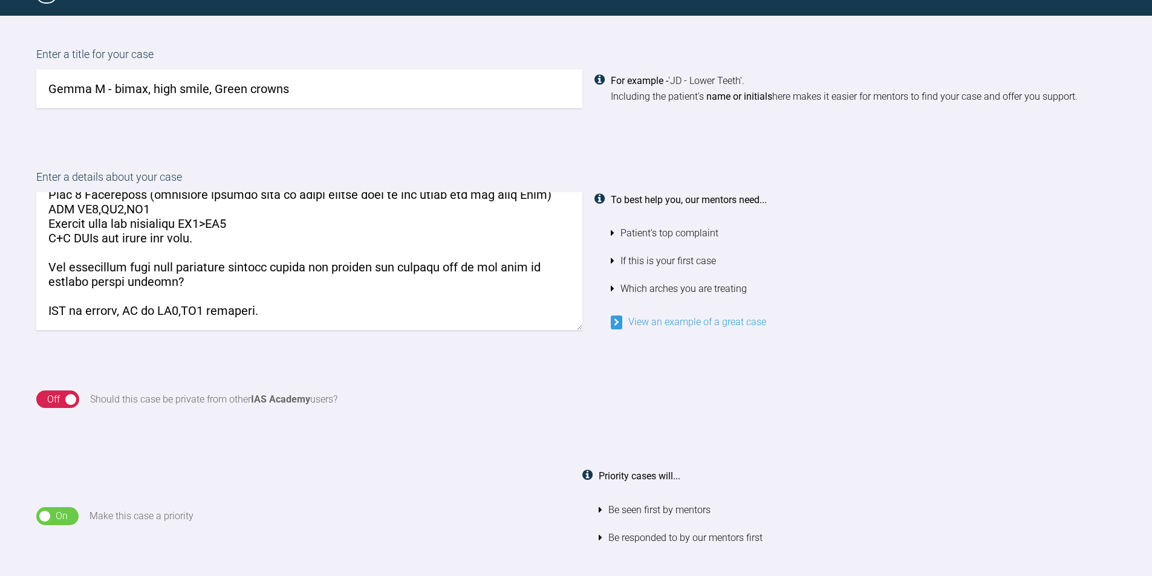
scroll to position [354, 0]
type textarea "Main complaint: Slightly protrusive upper teeth, relapsed position from upper o…"
click at [356, 363] on div "On Off Should this case be private from other IAS Academy users?" at bounding box center [576, 399] width 1152 height 79
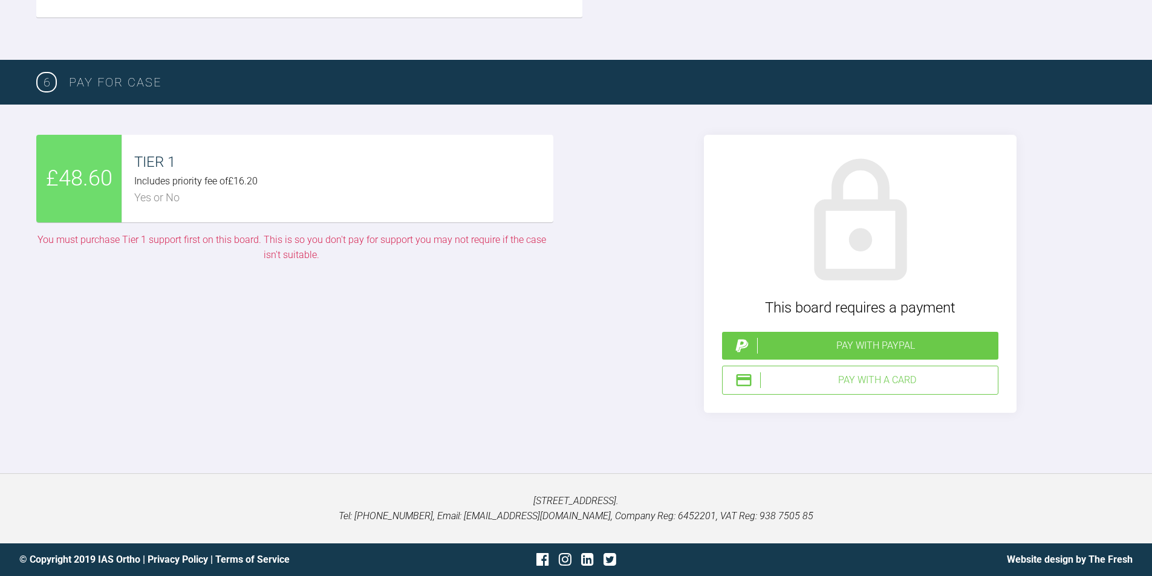
scroll to position [2678, 0]
click at [860, 345] on div "Pay with PayPal" at bounding box center [875, 346] width 236 height 16
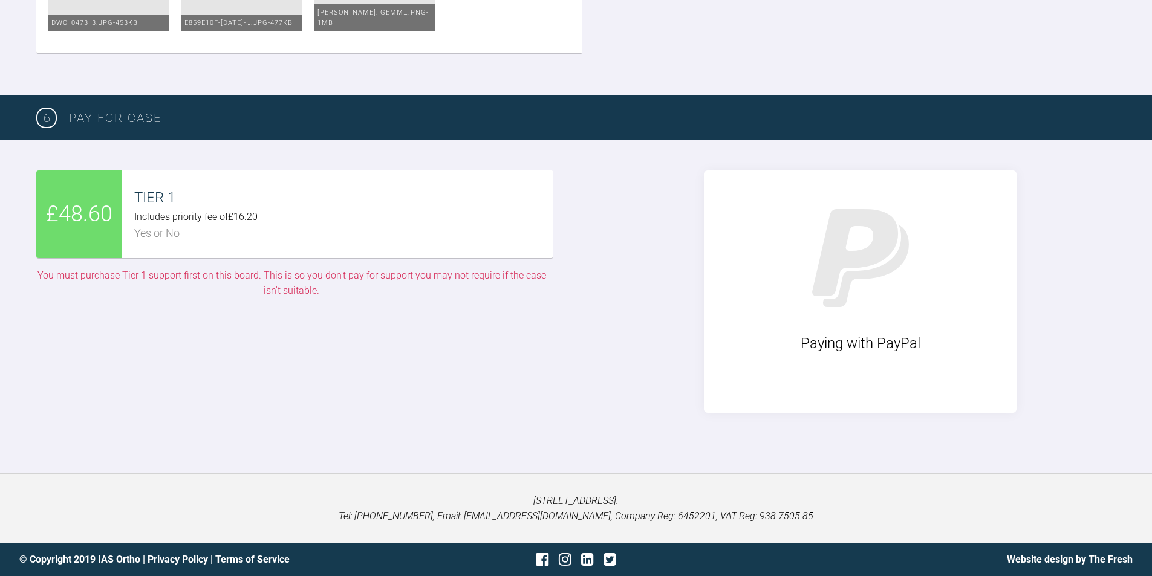
scroll to position [2642, 0]
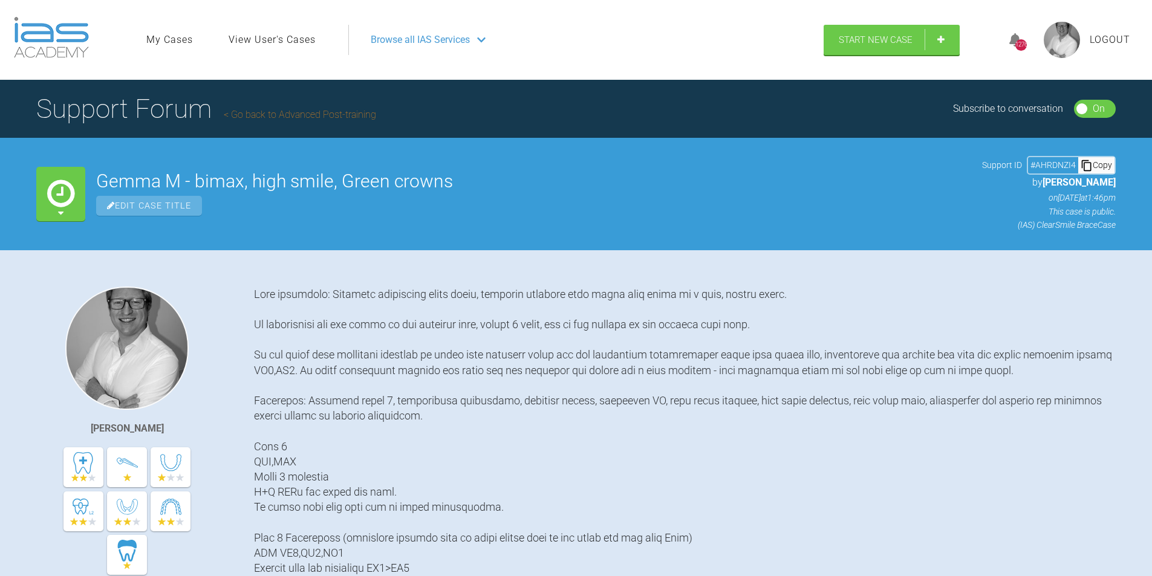
click at [1099, 170] on div "Copy" at bounding box center [1096, 165] width 36 height 16
click at [1097, 166] on div "Copy" at bounding box center [1096, 165] width 36 height 16
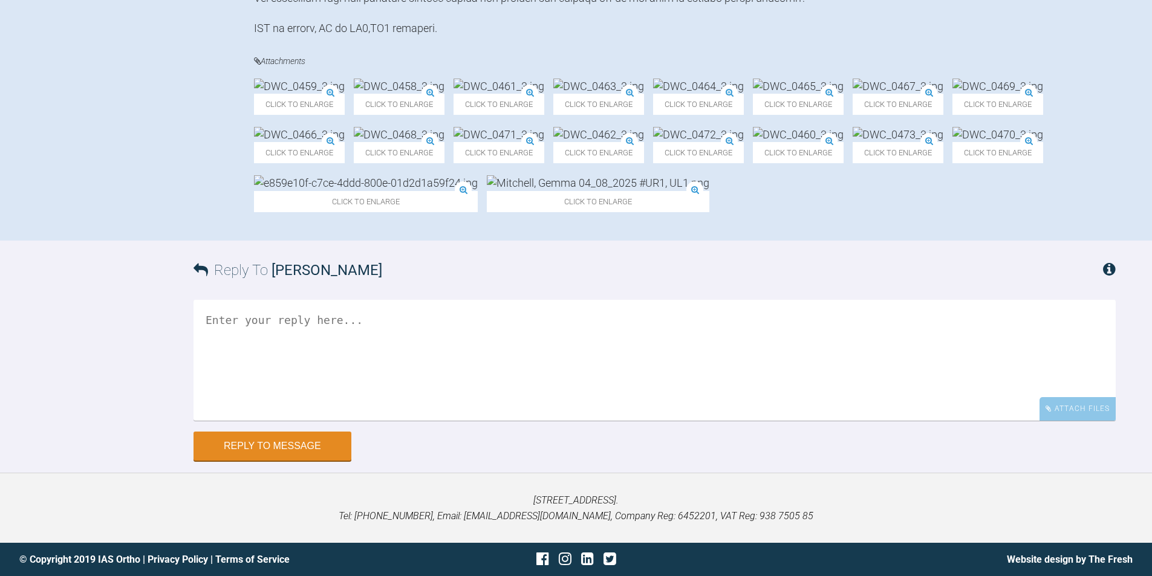
scroll to position [885, 0]
click at [217, 421] on textarea at bounding box center [655, 360] width 922 height 121
click at [326, 421] on textarea at bounding box center [655, 360] width 922 height 121
click at [260, 421] on textarea "All face pics were upright until I uploaded them....." at bounding box center [655, 360] width 922 height 121
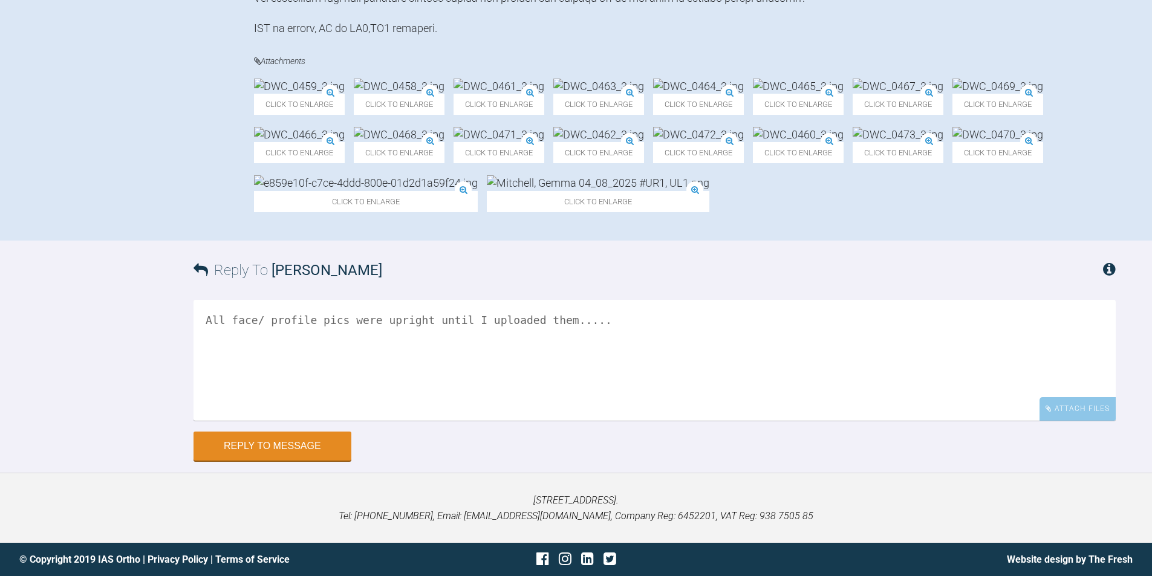
type textarea "All face/ profile pics were upright until I uploaded them....."
click at [300, 462] on button "Reply to Message" at bounding box center [273, 447] width 158 height 29
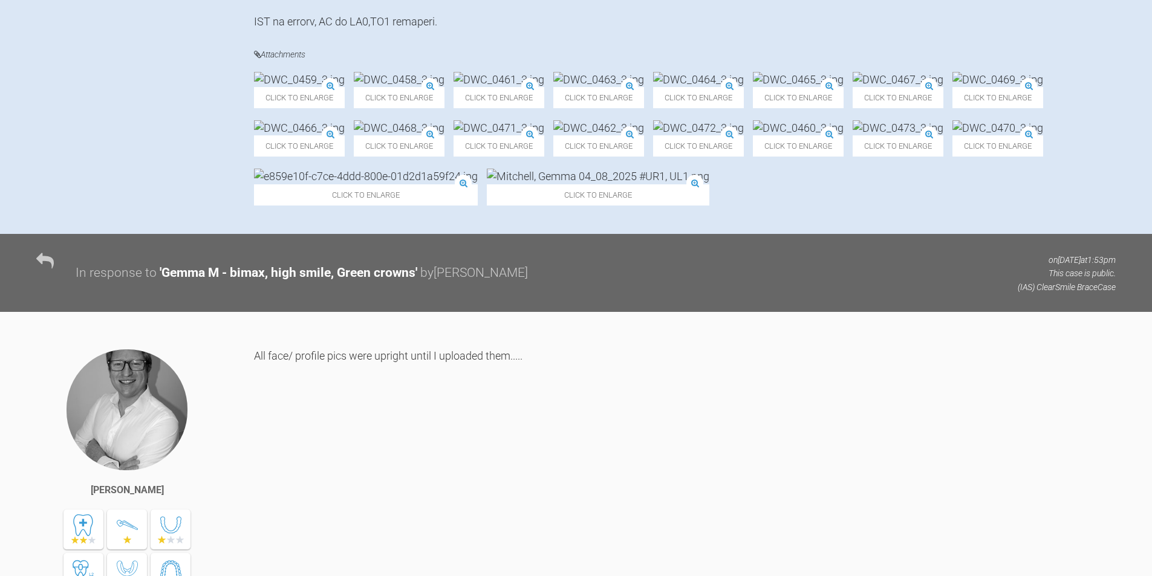
scroll to position [622, 0]
click at [445, 109] on span "Click to enlarge" at bounding box center [399, 98] width 91 height 21
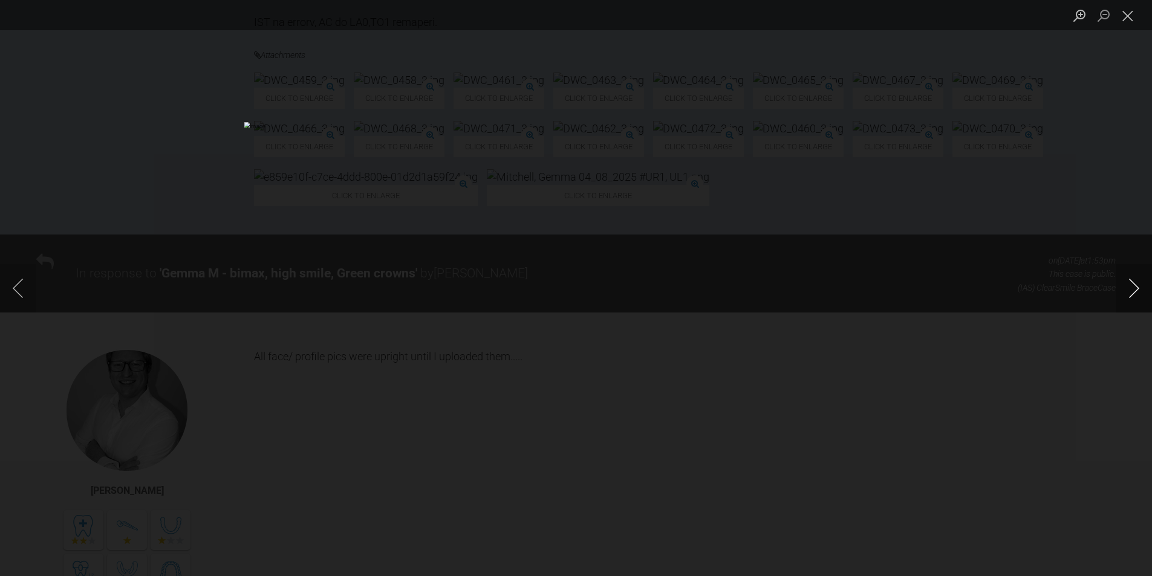
click at [1136, 290] on button "Next image" at bounding box center [1134, 288] width 36 height 48
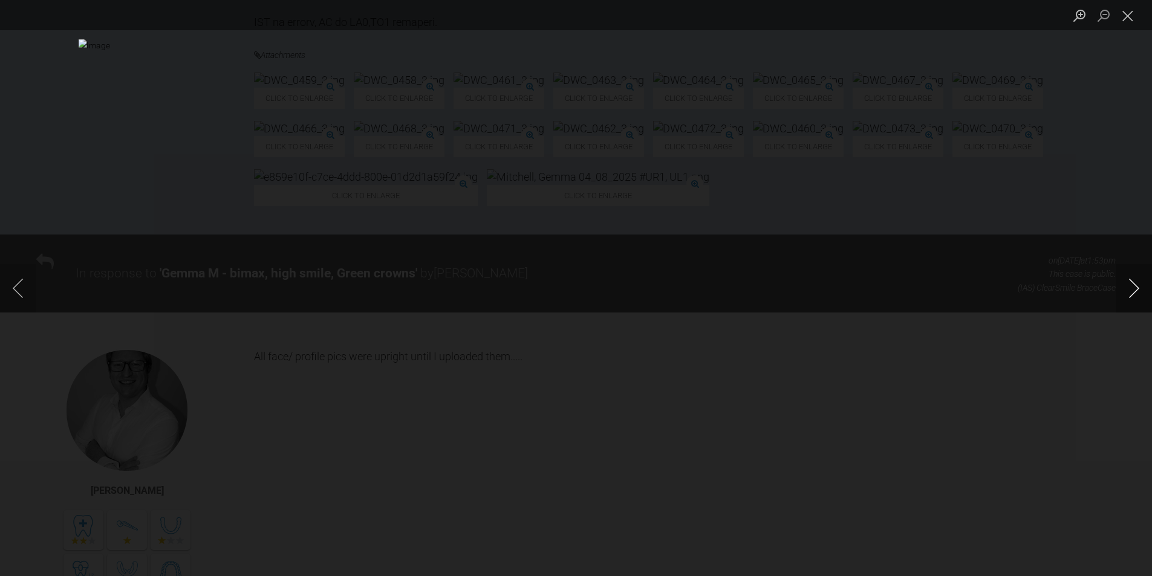
click at [1136, 290] on button "Next image" at bounding box center [1134, 288] width 36 height 48
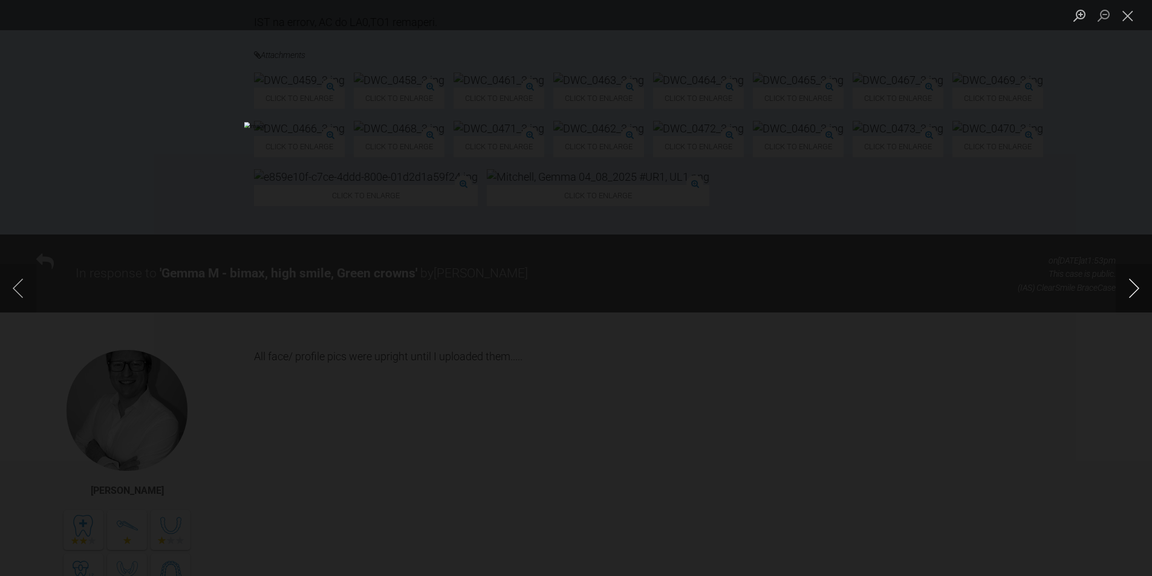
click at [1136, 290] on button "Next image" at bounding box center [1134, 288] width 36 height 48
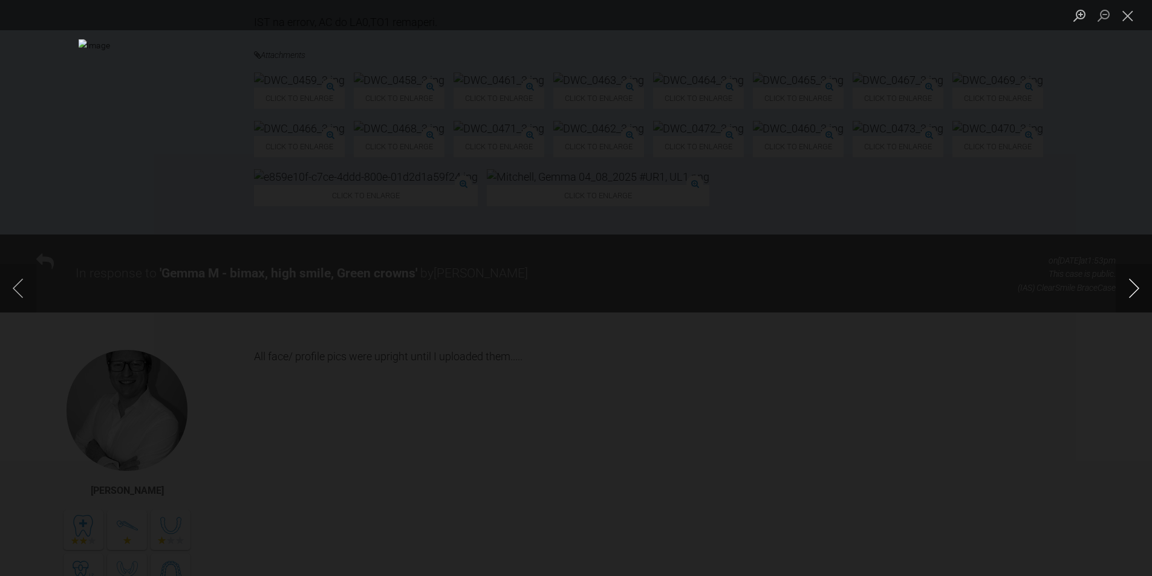
click at [1136, 290] on button "Next image" at bounding box center [1134, 288] width 36 height 48
click at [1128, 16] on button "Close lightbox" at bounding box center [1128, 15] width 24 height 21
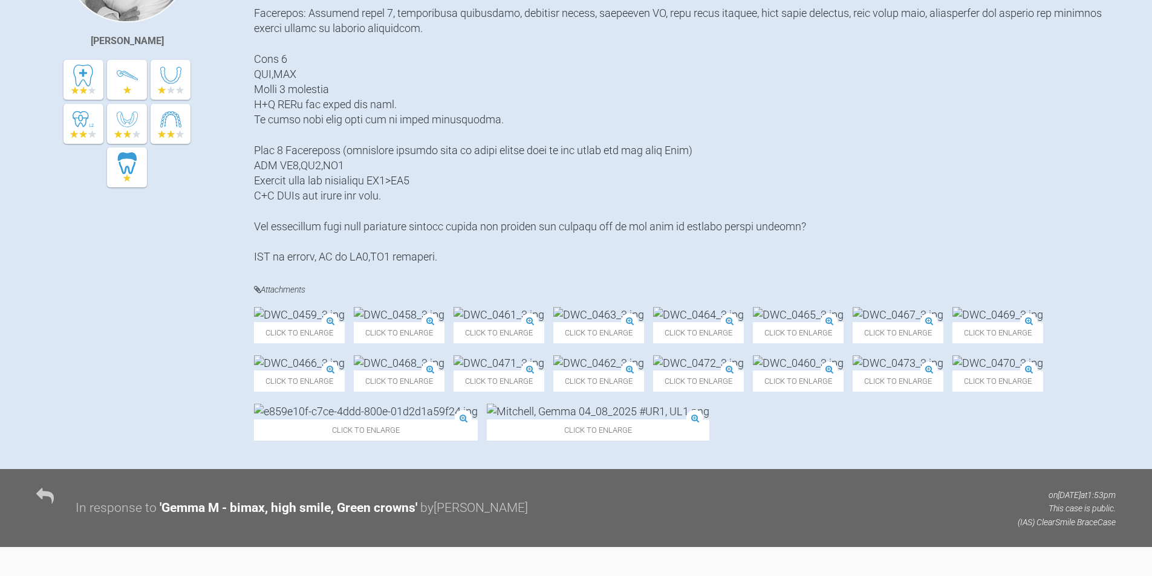
click at [746, 52] on div at bounding box center [685, 82] width 862 height 366
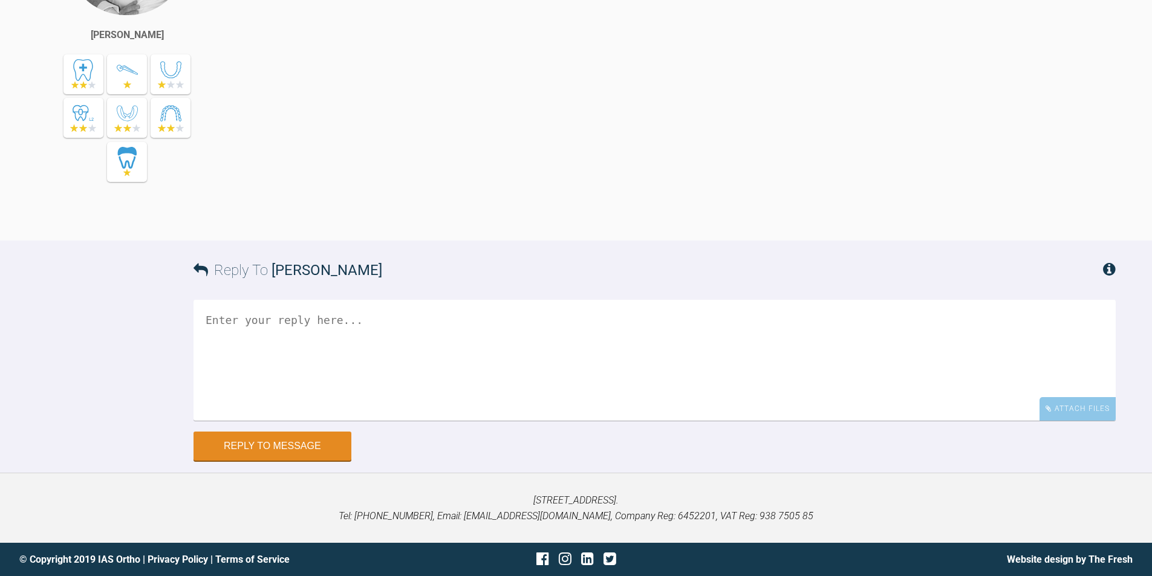
scroll to position [1413, 0]
click at [233, 368] on textarea at bounding box center [655, 360] width 922 height 121
click at [313, 374] on textarea at bounding box center [655, 360] width 922 height 121
type textarea "The ability to get cephs in [GEOGRAPHIC_DATA] remains difficult."
click at [318, 462] on button "Reply to Message" at bounding box center [273, 447] width 158 height 29
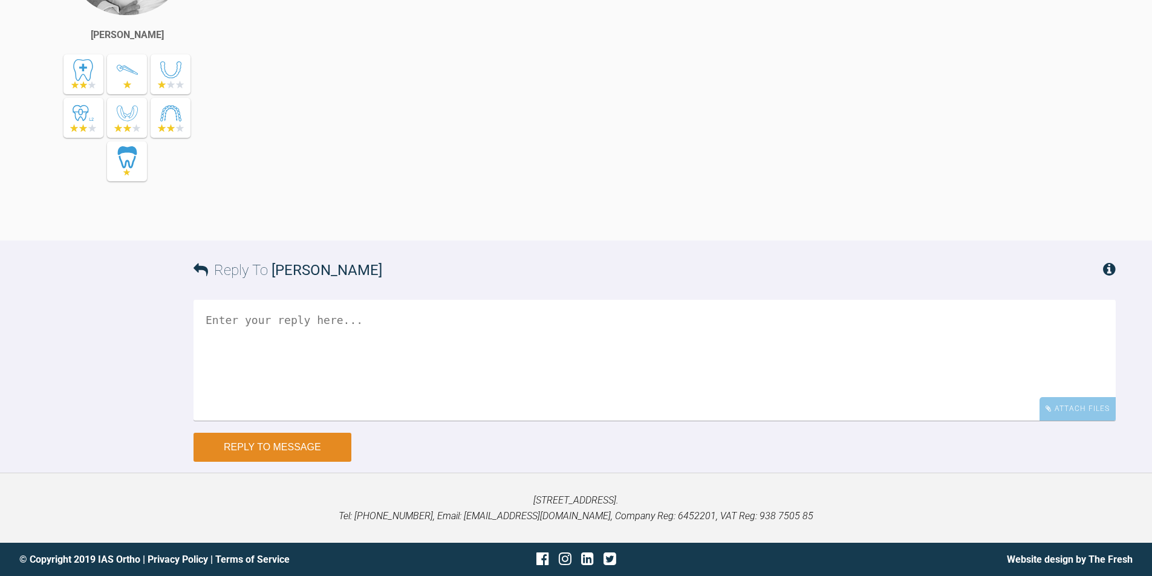
scroll to position [1913, 0]
